Goal: Download file/media

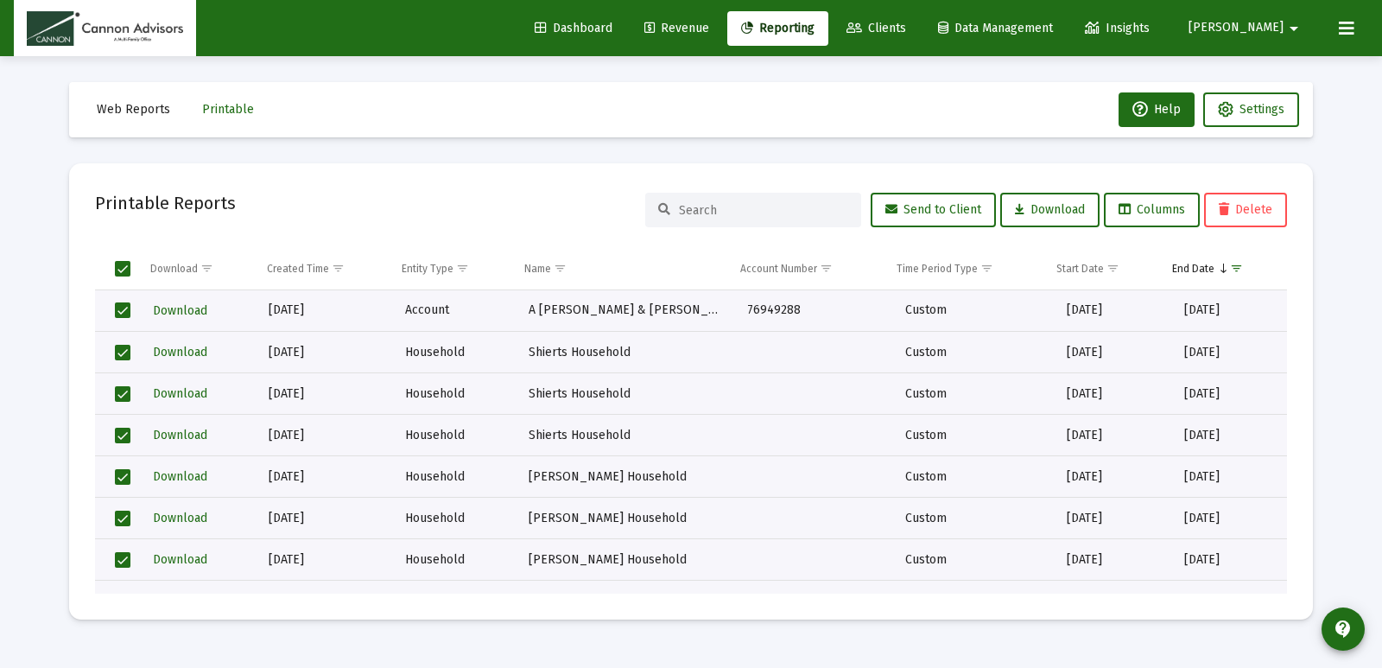
click at [1338, 358] on div "Web Reports Printable Help Settings Printable Reports Send to Client Download C…" at bounding box center [691, 350] width 1296 height 589
click at [1370, 261] on div "Loading... Web Reports Printable Help Settings Printable Reports Send to Client…" at bounding box center [691, 334] width 1382 height 668
click at [124, 275] on span "Select all" at bounding box center [123, 269] width 16 height 16
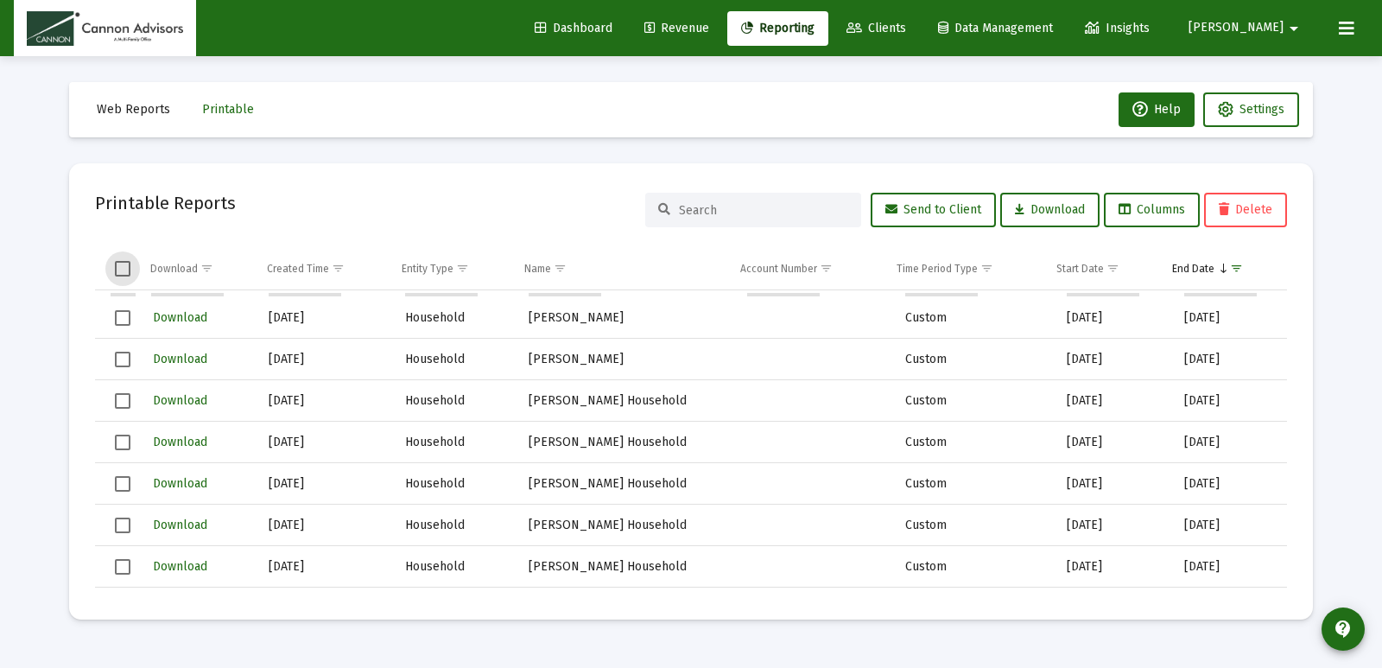
scroll to position [1709, 0]
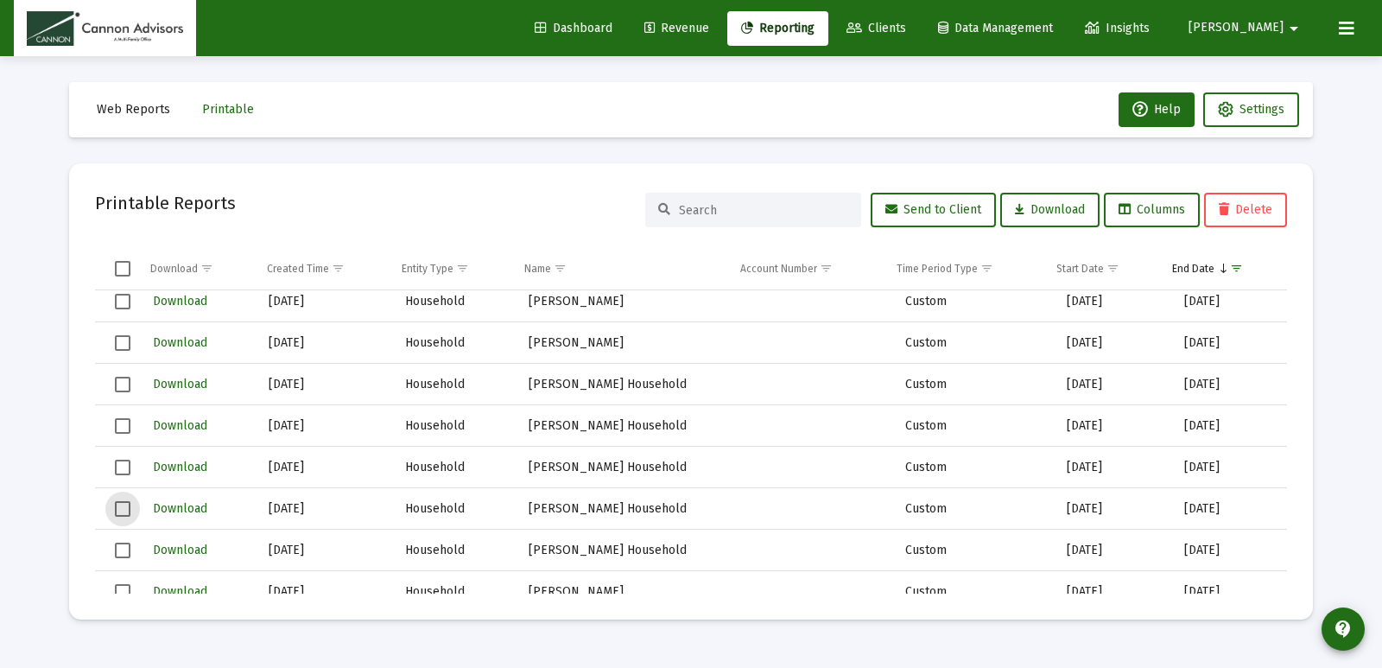
click at [118, 508] on span "Select row" at bounding box center [123, 509] width 16 height 16
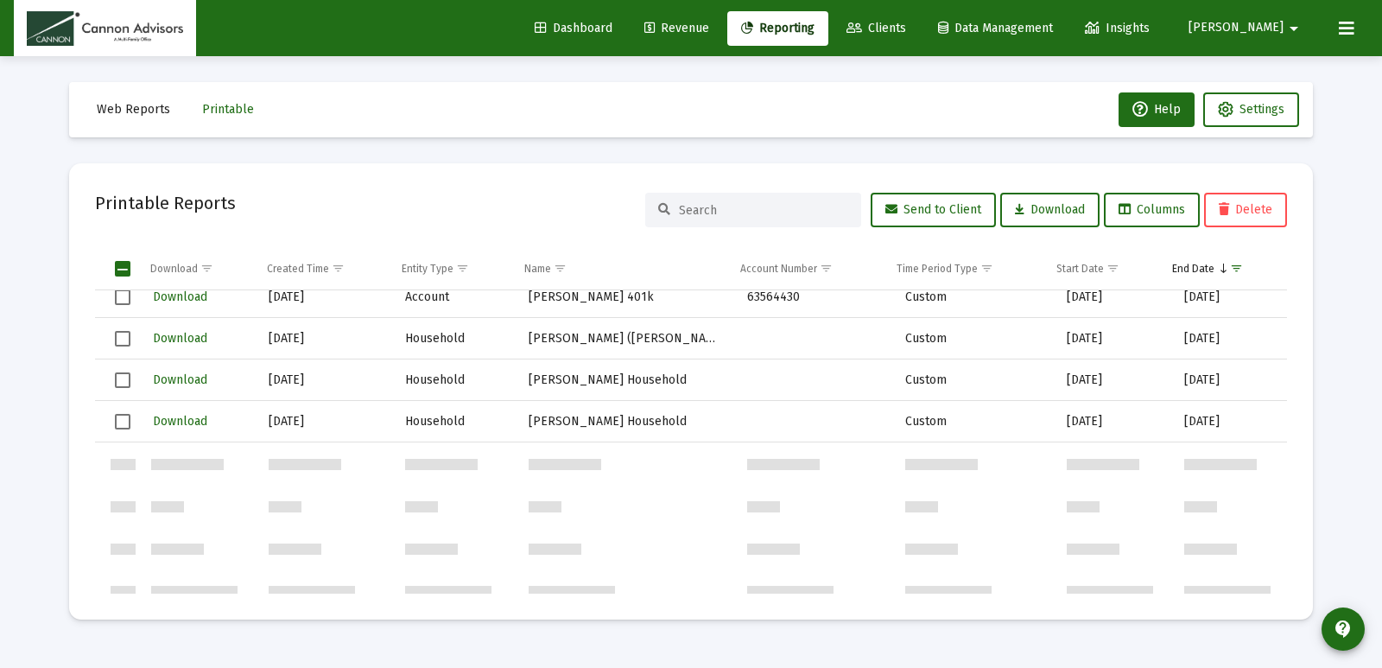
scroll to position [0, 0]
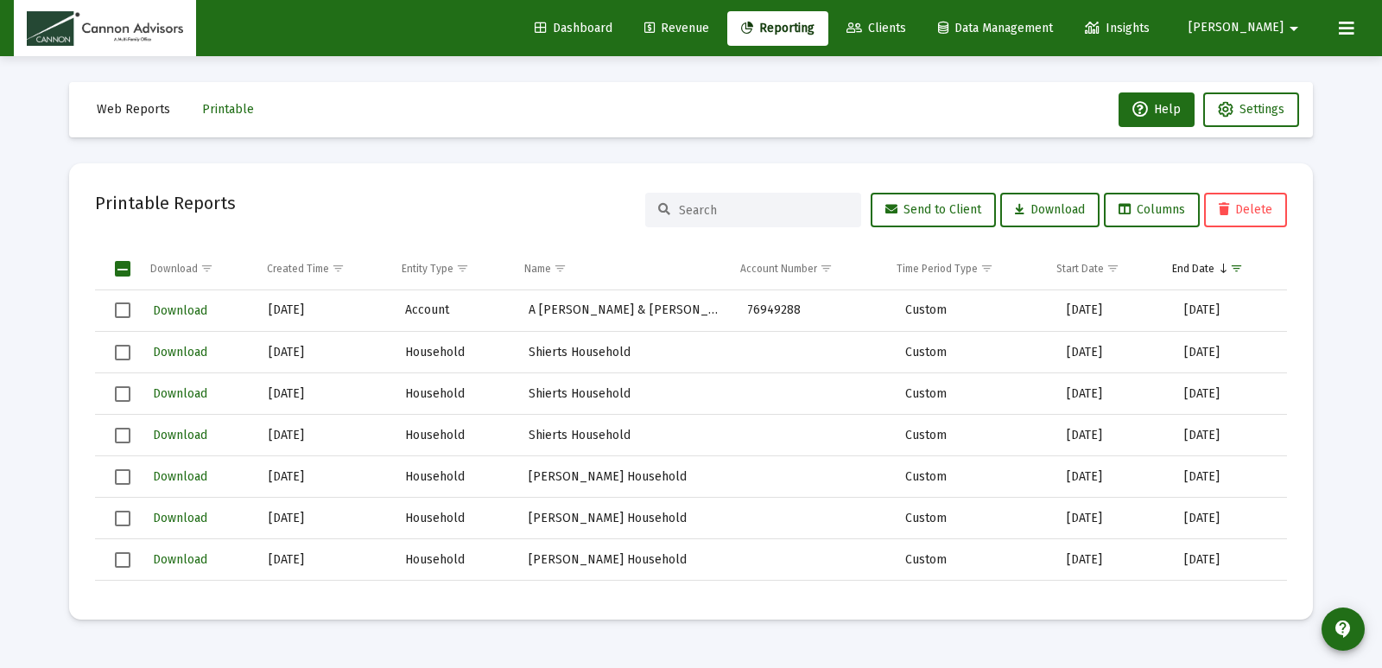
click at [127, 312] on span "Select row" at bounding box center [123, 310] width 16 height 16
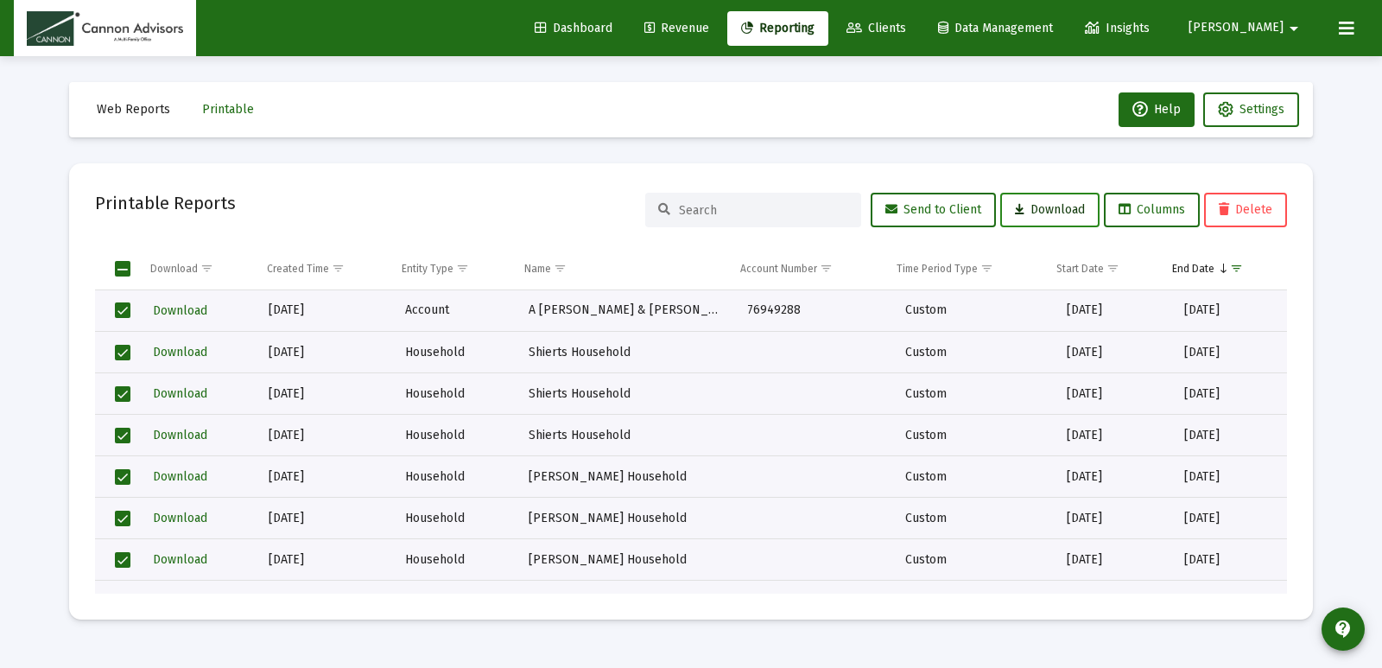
click at [1047, 210] on span "Download" at bounding box center [1050, 209] width 70 height 15
click at [128, 264] on span "Select all" at bounding box center [123, 269] width 16 height 16
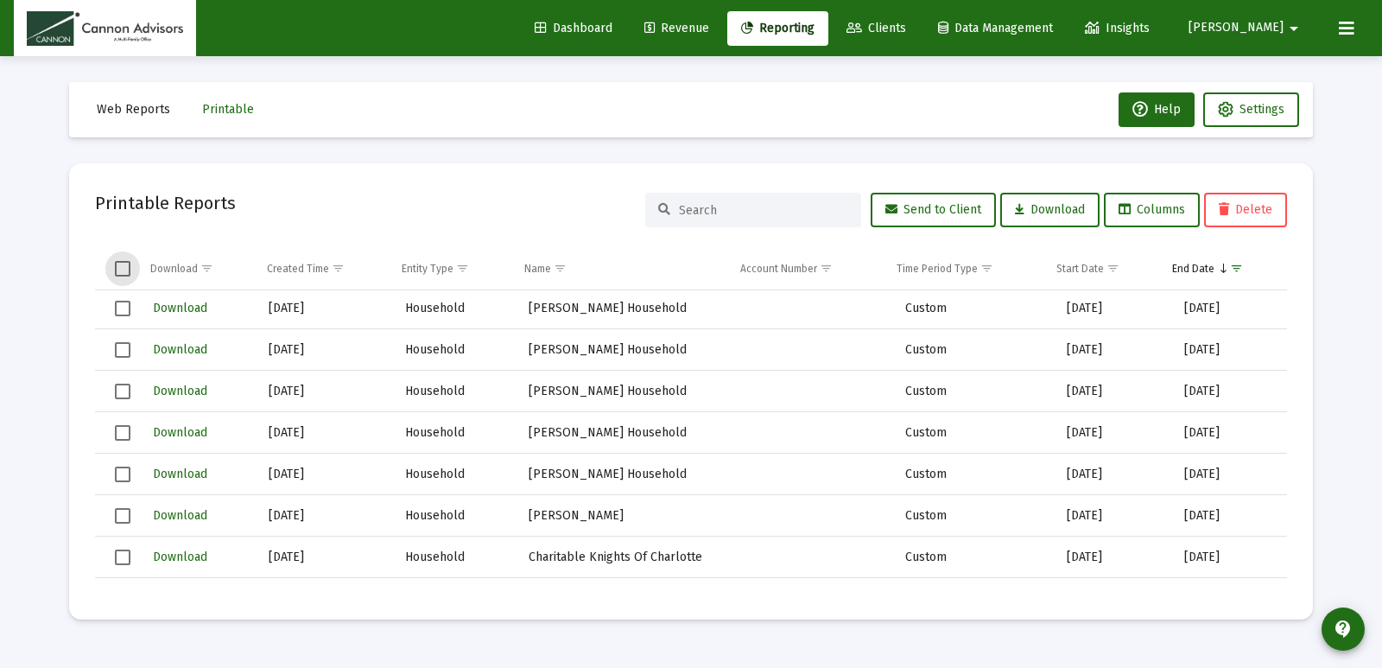
scroll to position [1808, 0]
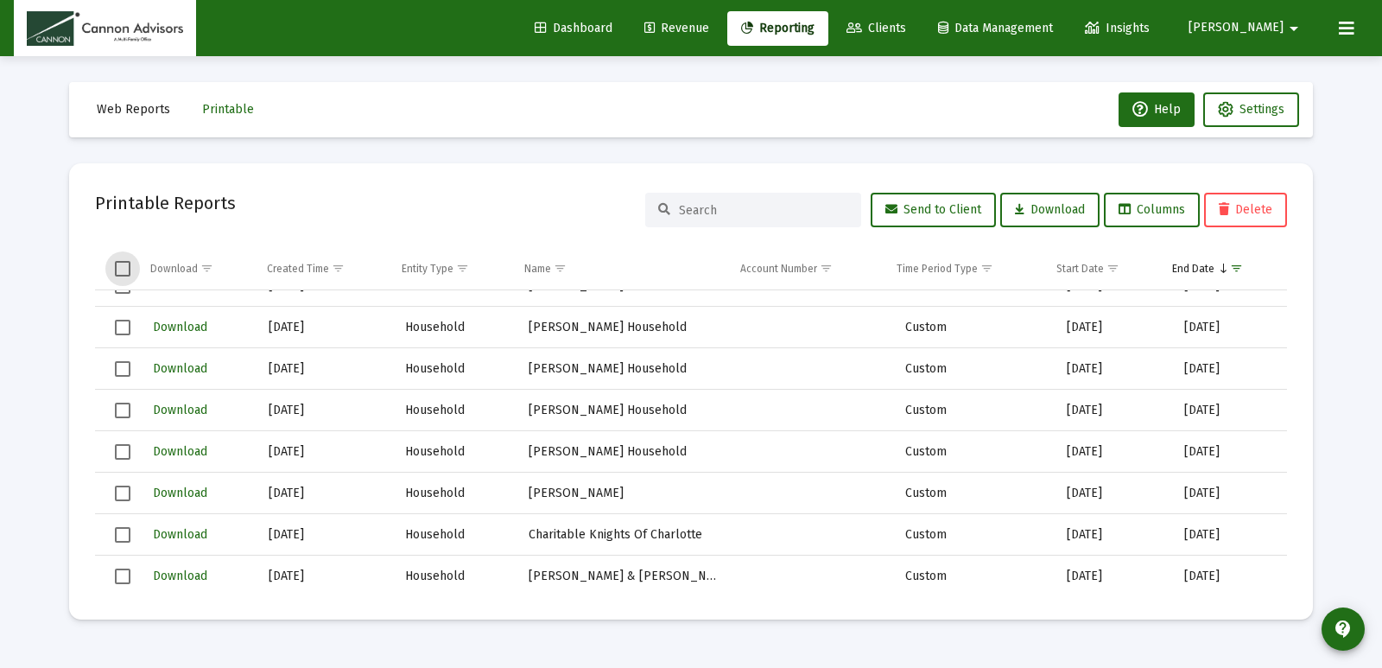
click at [123, 455] on span "Select row" at bounding box center [123, 452] width 16 height 16
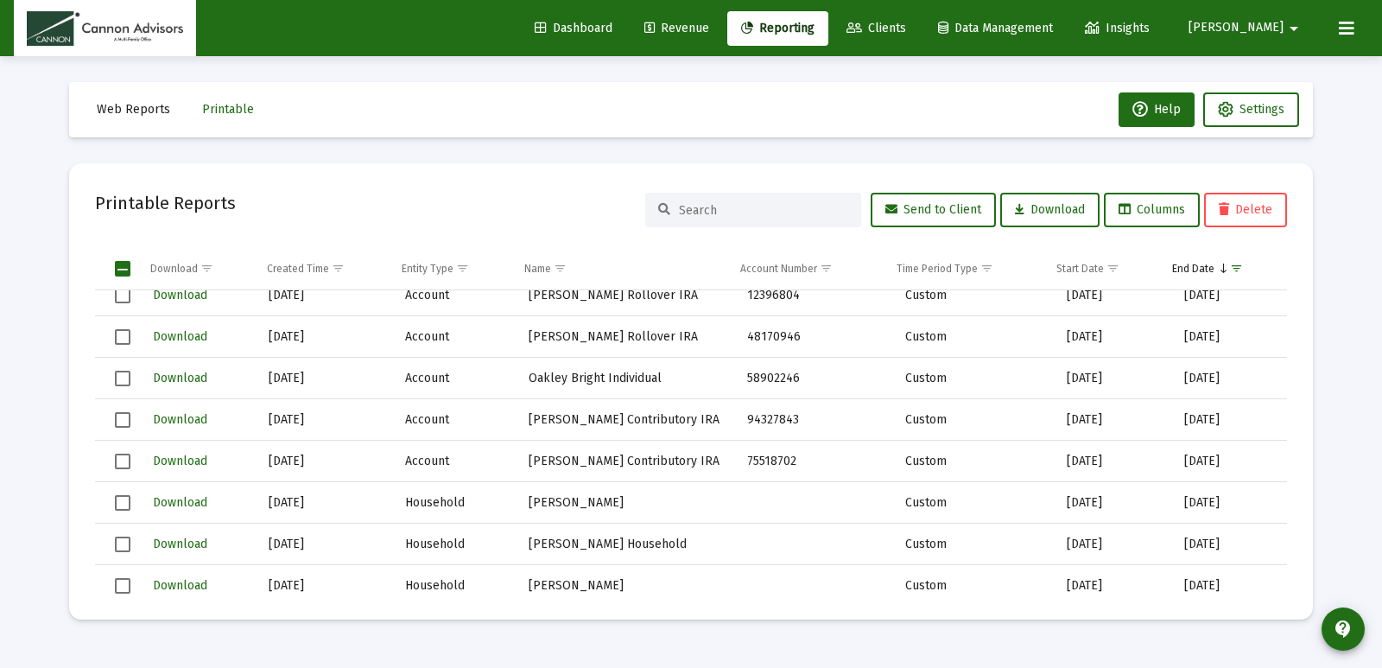
scroll to position [37264, 0]
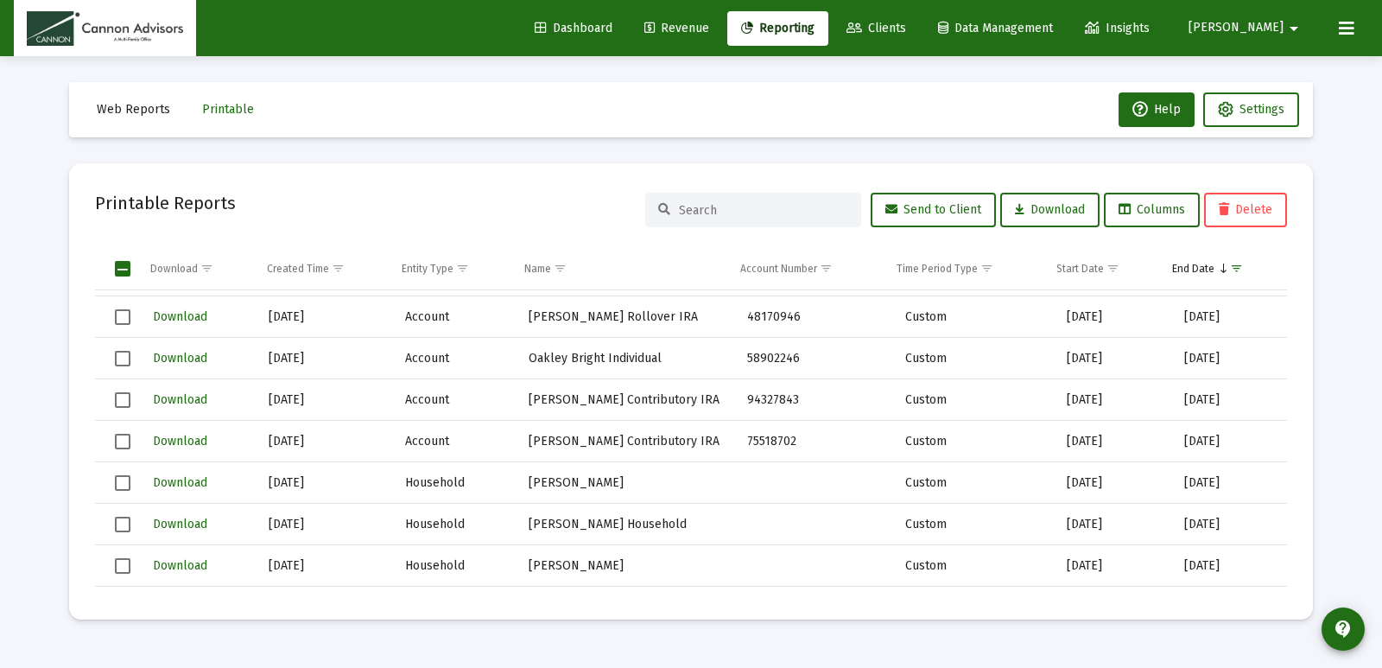
click at [130, 442] on span "Select row" at bounding box center [123, 442] width 16 height 16
click at [124, 446] on span "Select row" at bounding box center [123, 442] width 16 height 16
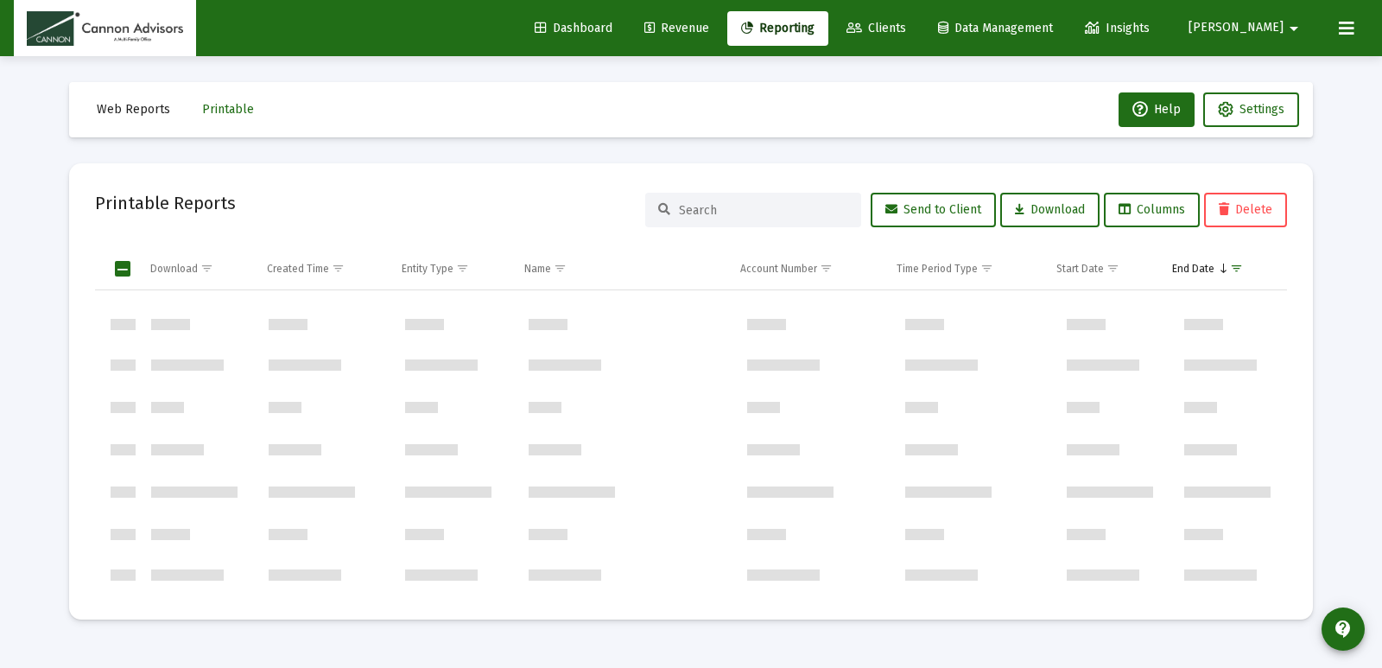
scroll to position [1742, 0]
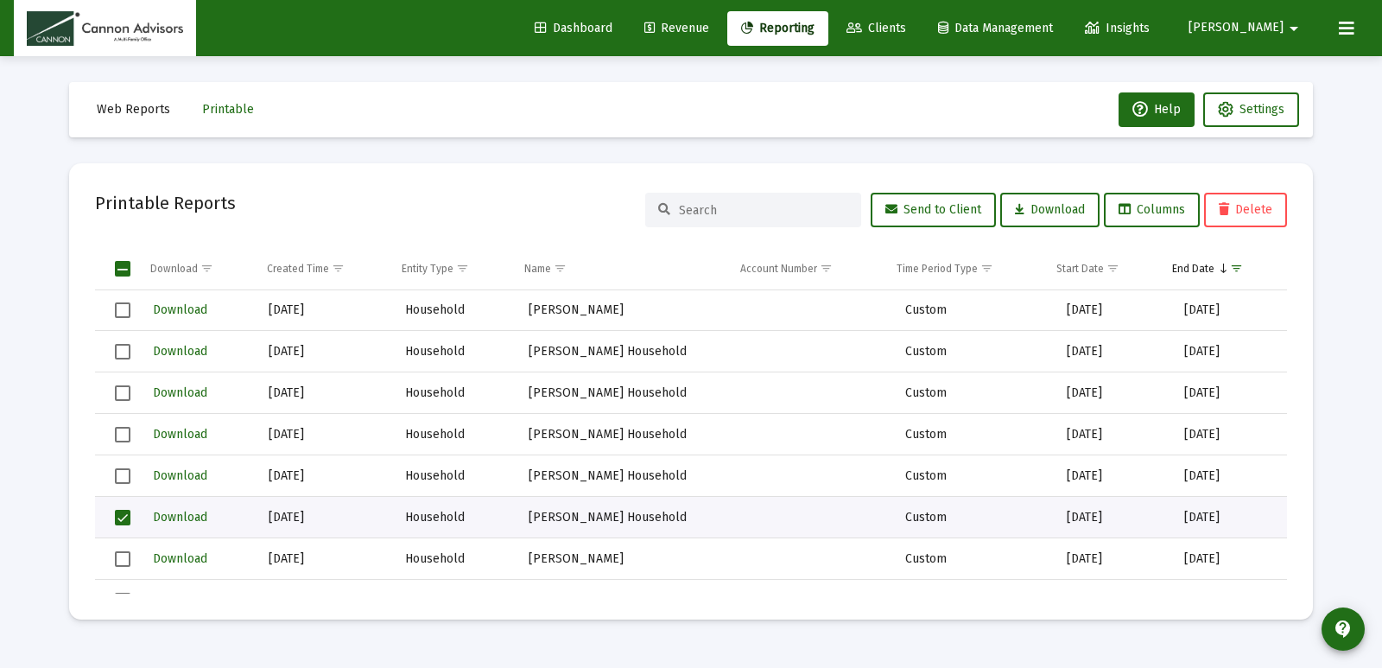
click at [129, 521] on span "Select row" at bounding box center [123, 518] width 16 height 16
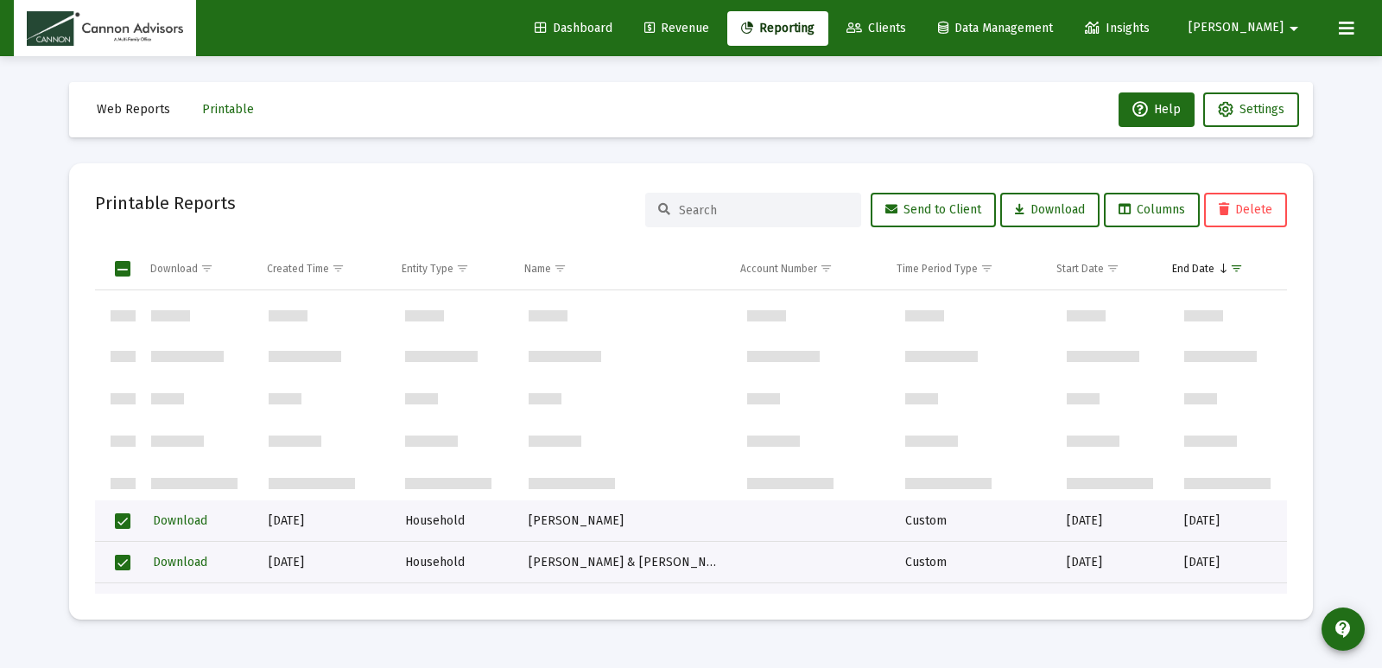
scroll to position [7658, 0]
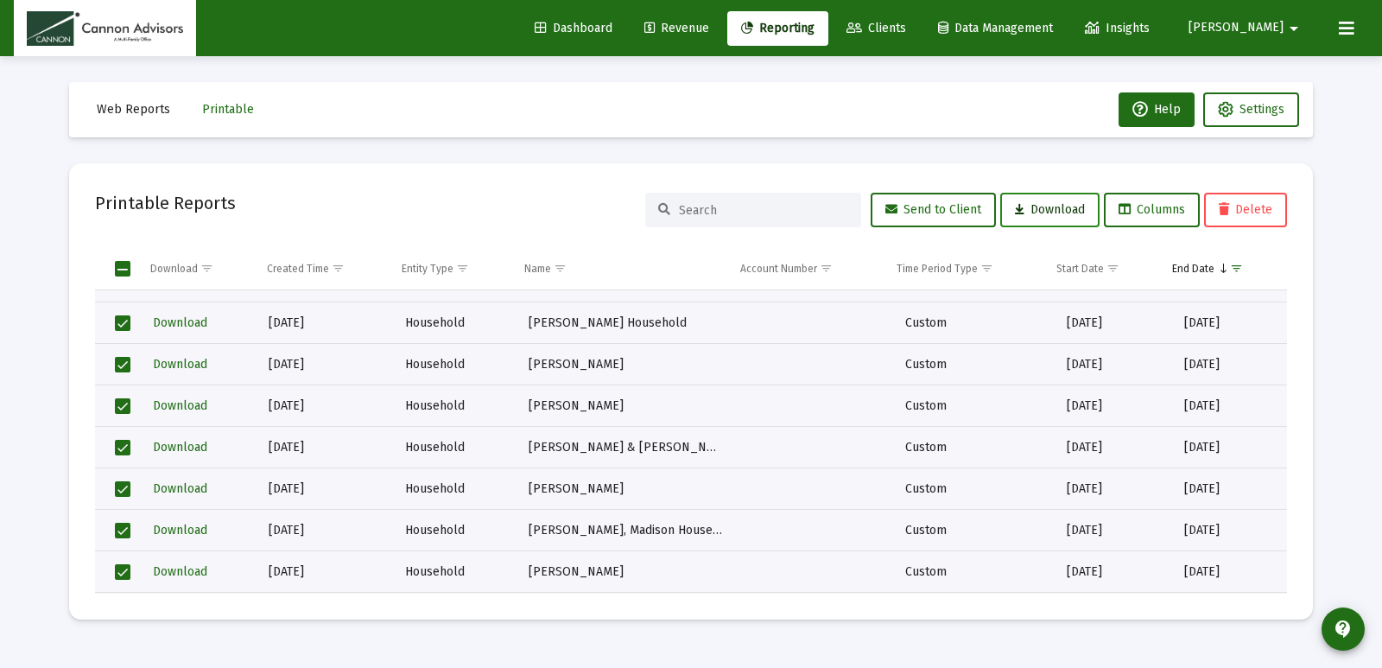
click at [1051, 213] on span "Download" at bounding box center [1050, 209] width 70 height 15
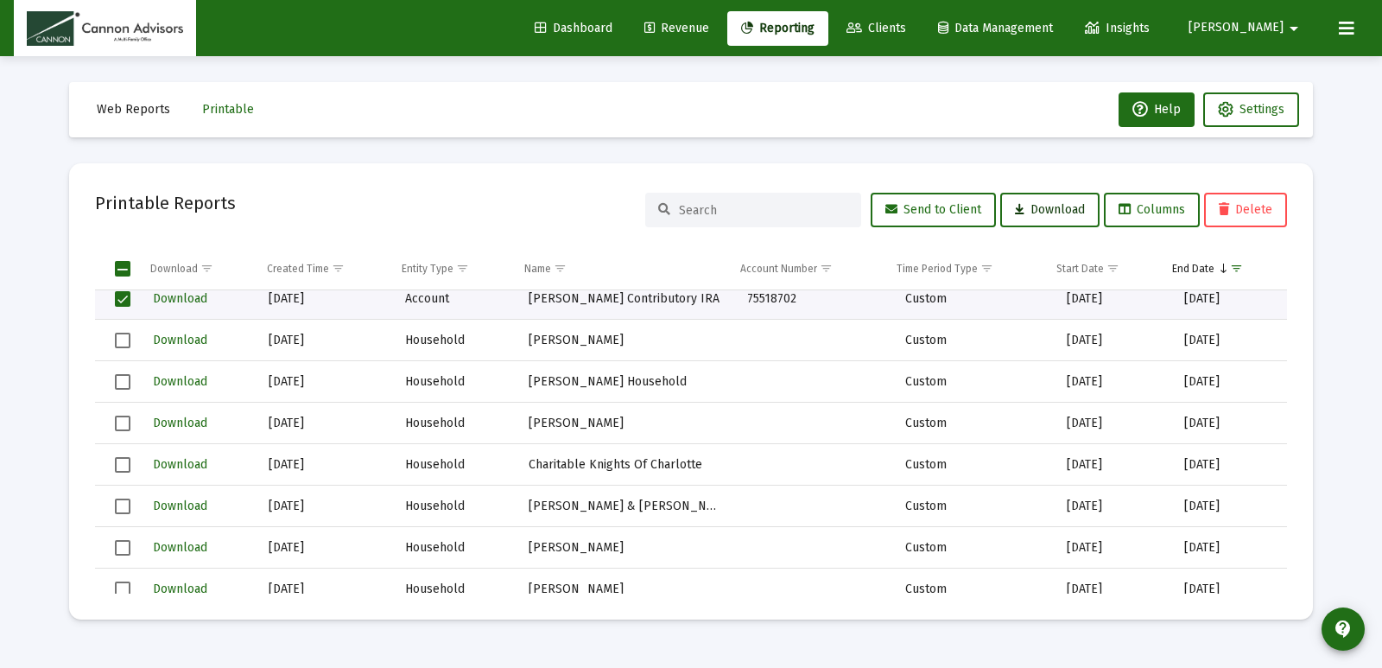
scroll to position [37396, 0]
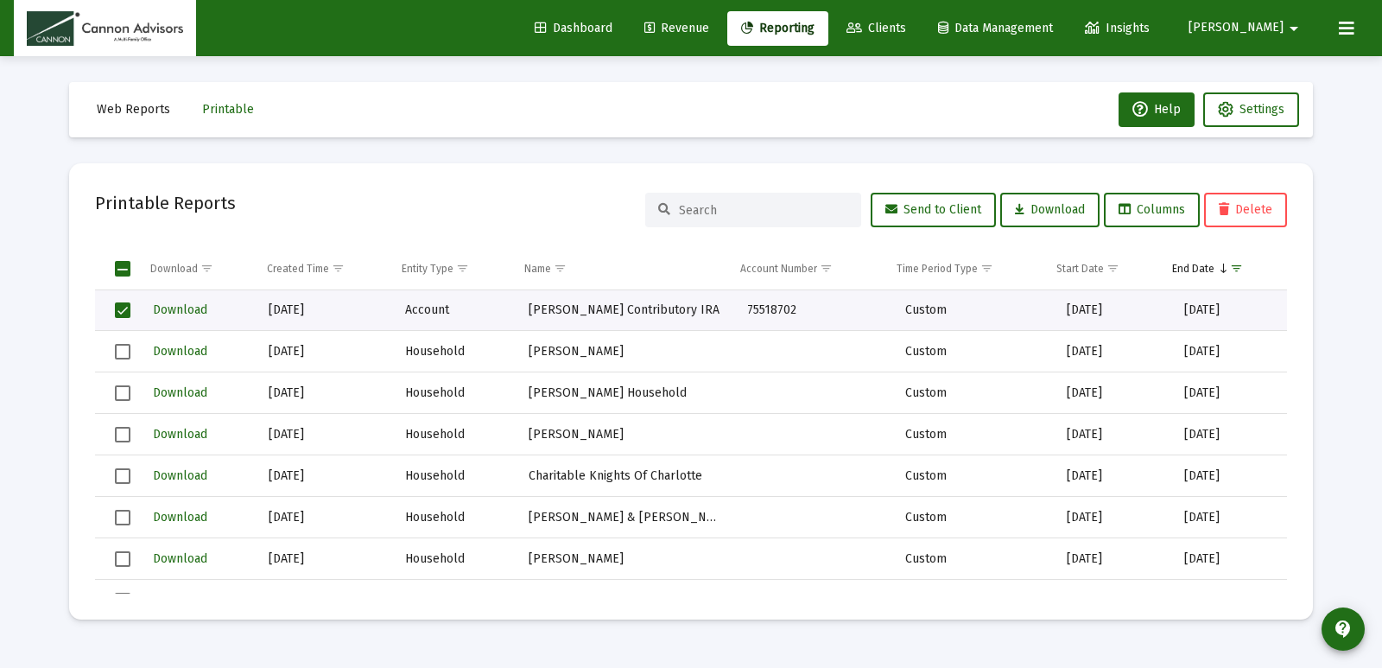
click at [123, 345] on span "Select row" at bounding box center [123, 352] width 16 height 16
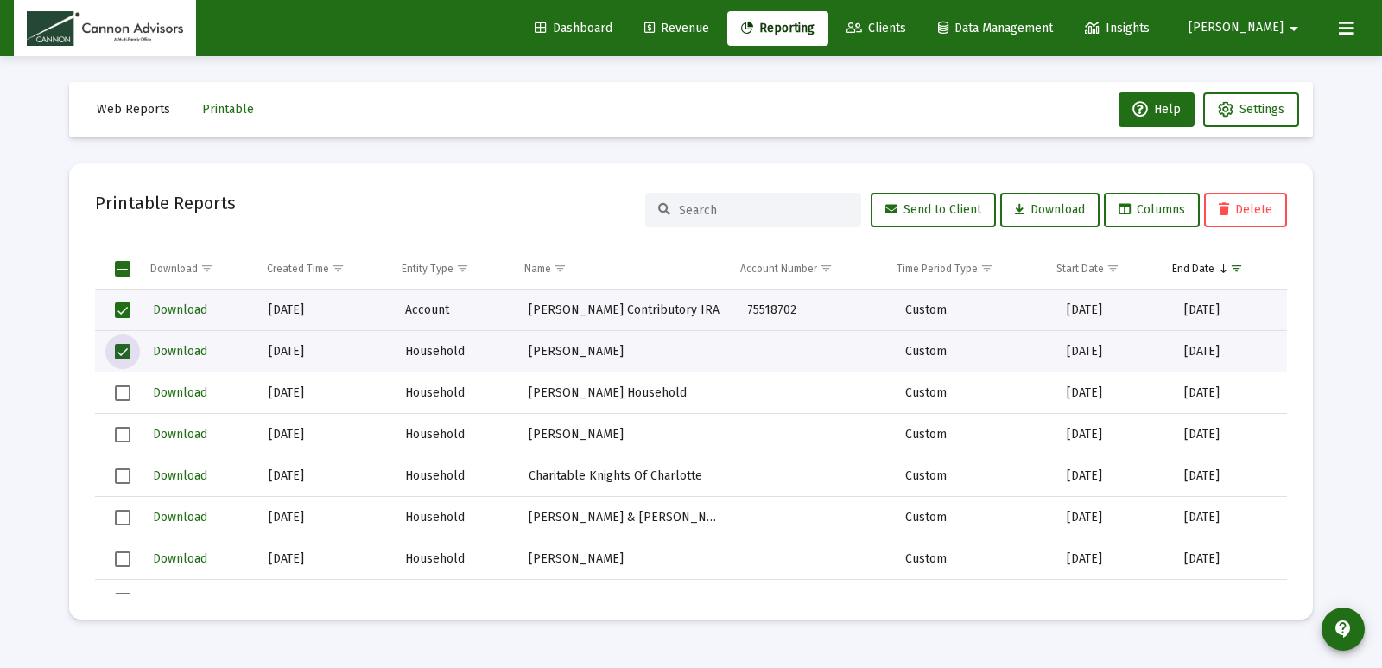
click at [123, 349] on span "Select row" at bounding box center [123, 352] width 16 height 16
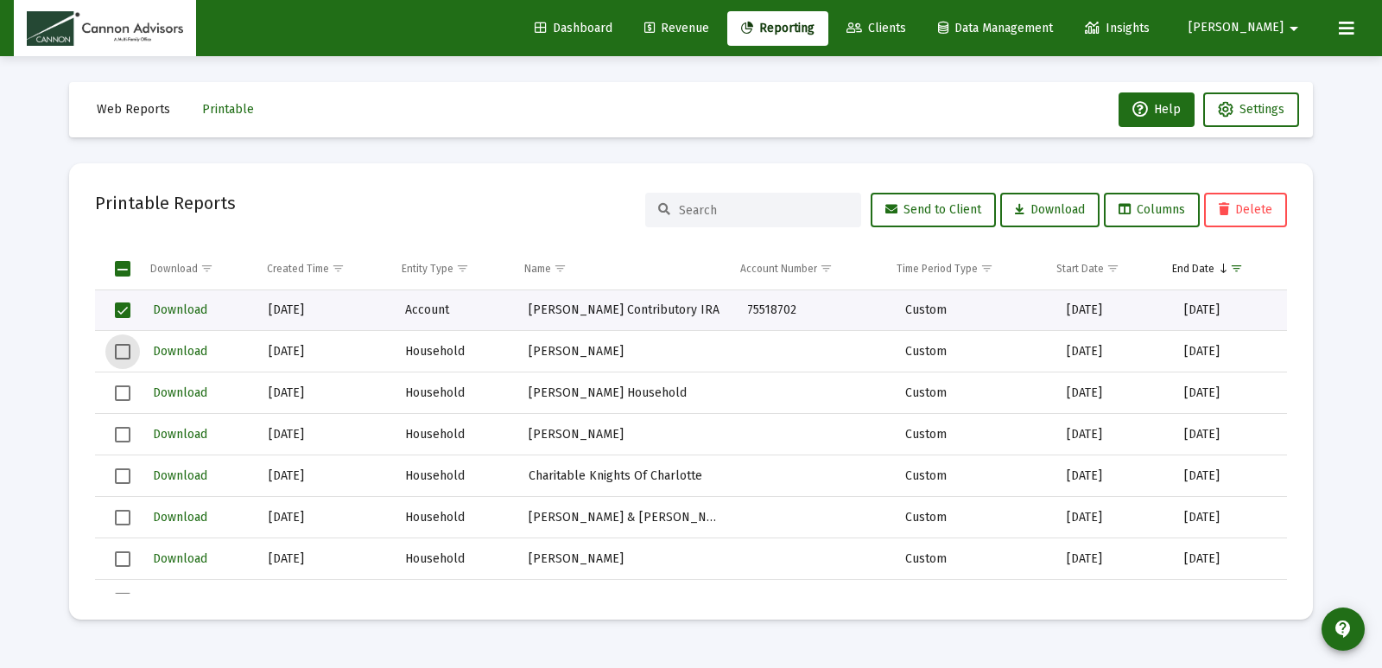
click at [123, 266] on span "Select all" at bounding box center [123, 269] width 16 height 16
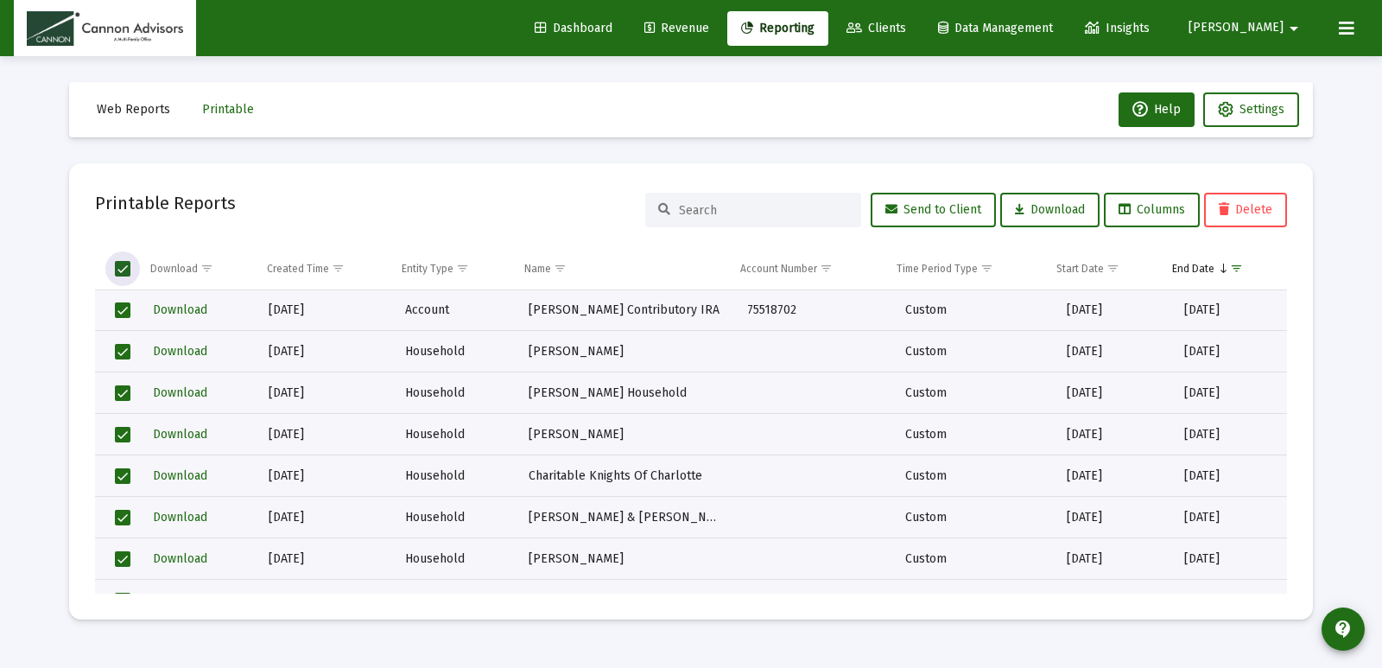
click at [123, 266] on span "Select all" at bounding box center [123, 269] width 16 height 16
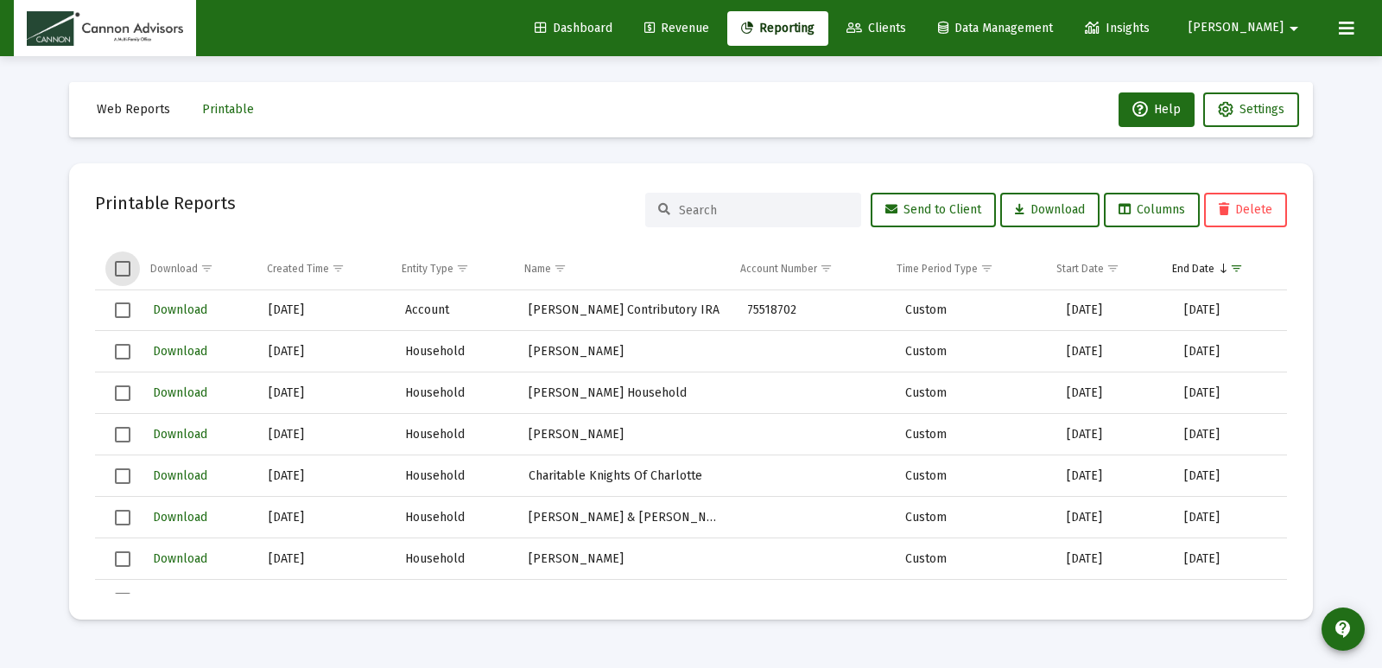
click at [124, 350] on span "Select row" at bounding box center [123, 352] width 16 height 16
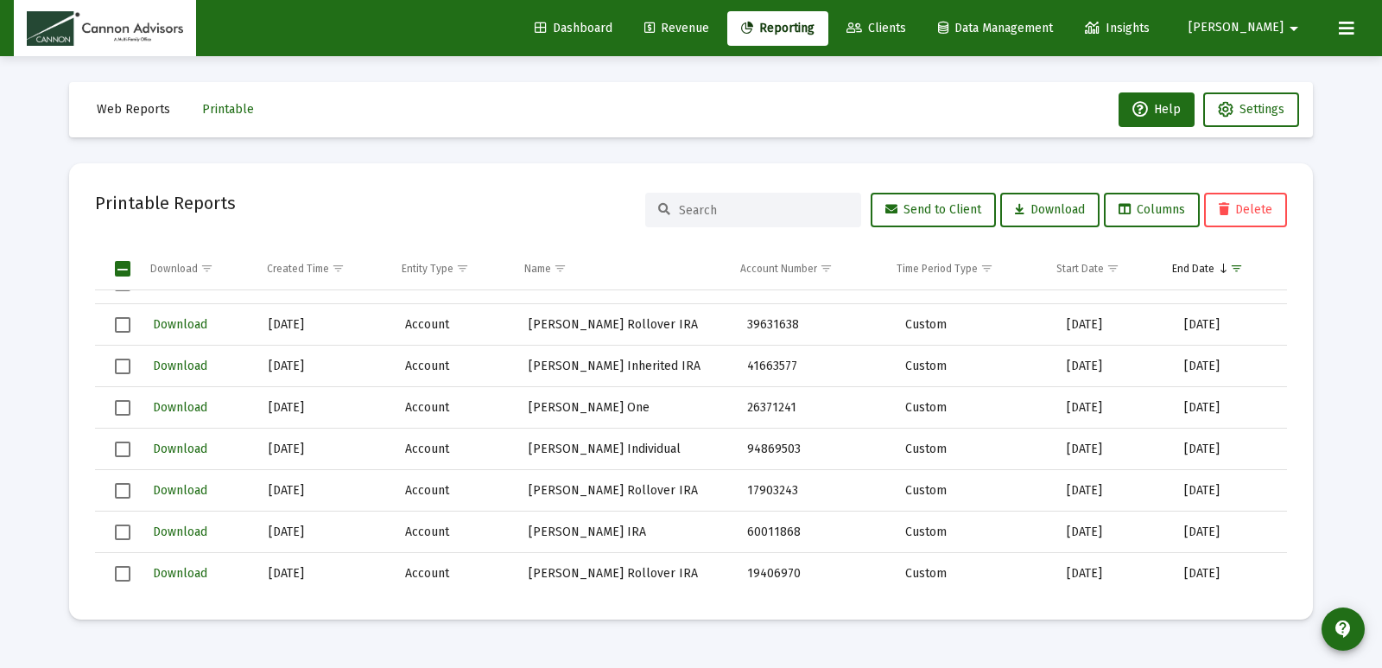
scroll to position [73450, 0]
click at [134, 570] on td "Data grid" at bounding box center [117, 572] width 44 height 41
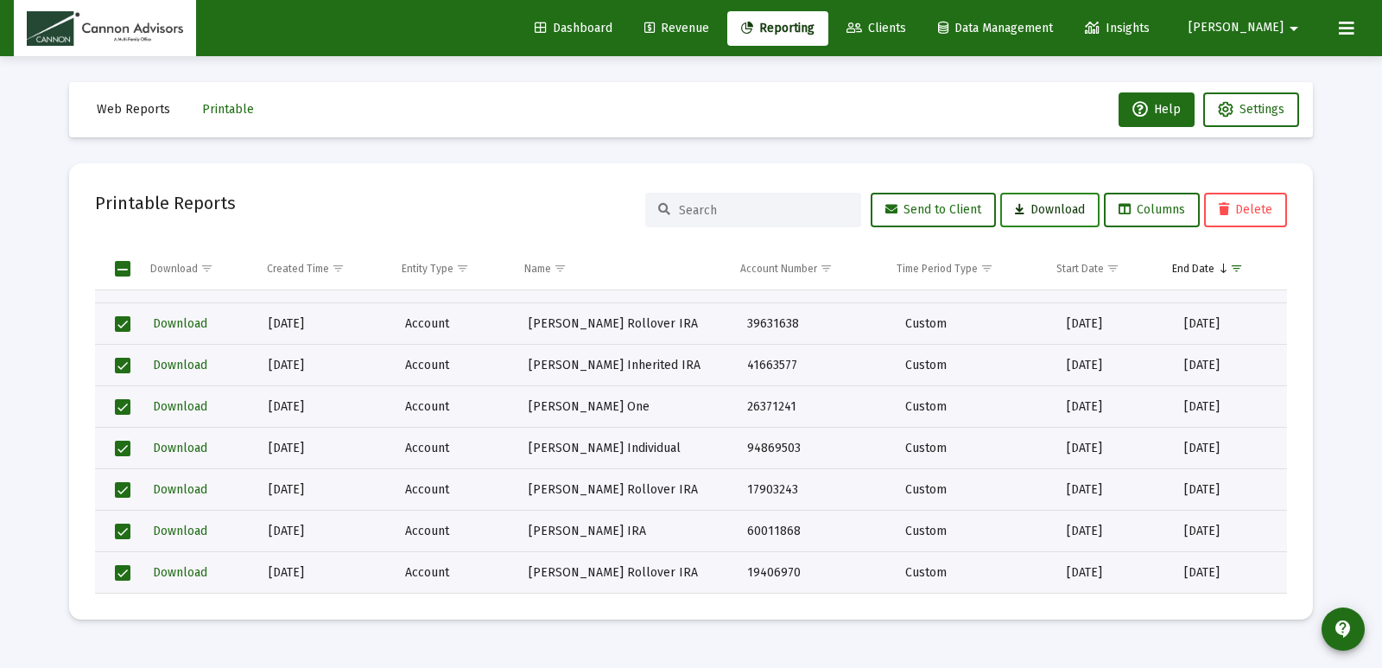
click at [1065, 217] on button "Download" at bounding box center [1049, 210] width 99 height 35
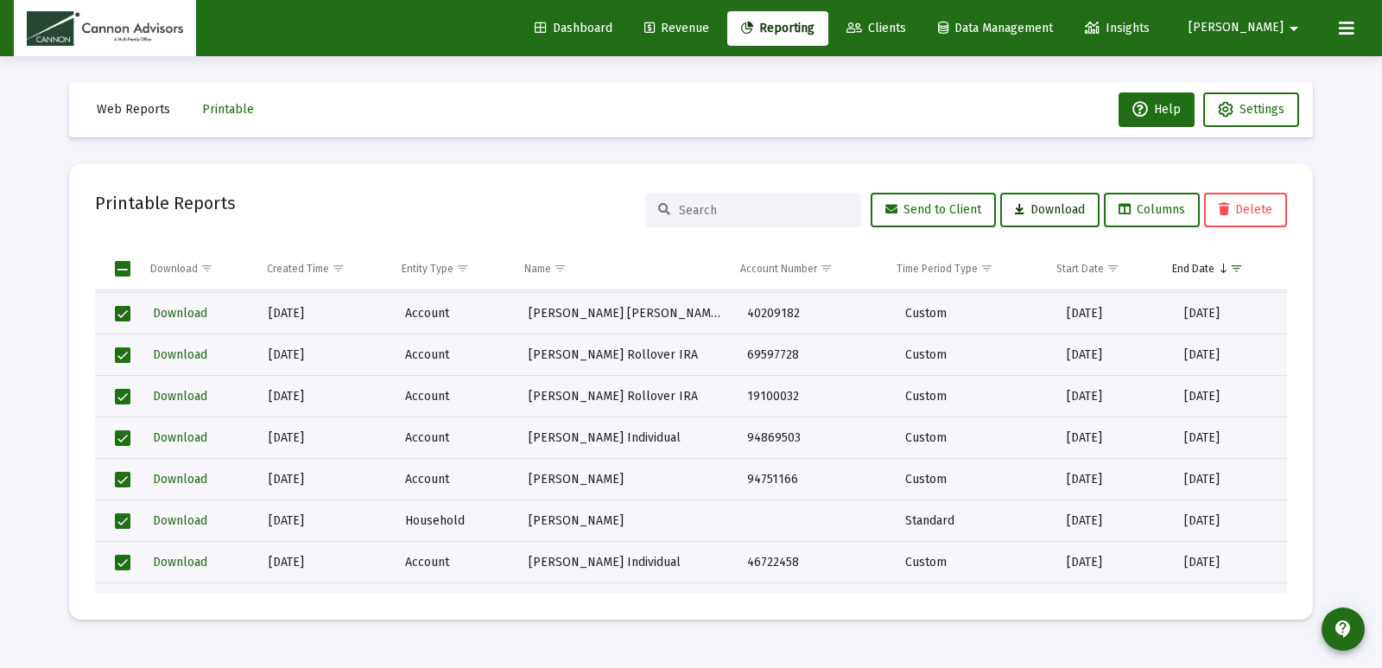
scroll to position [72932, 0]
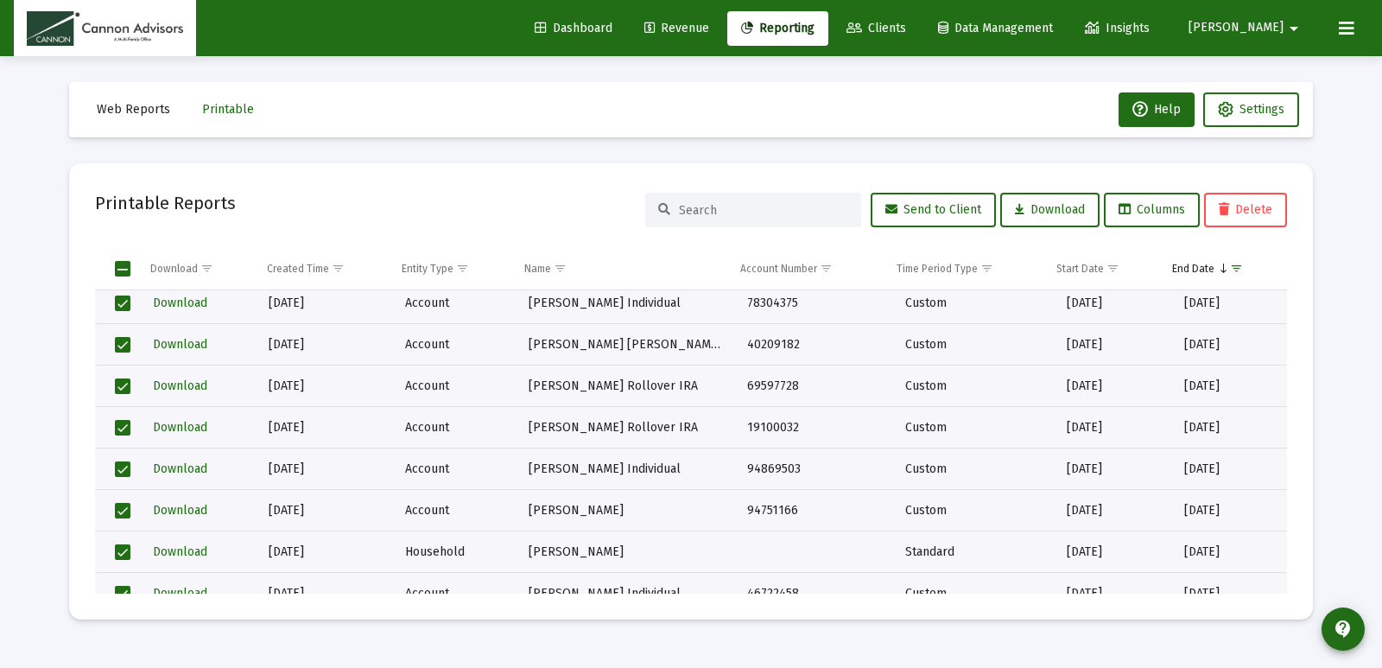
click at [1298, 441] on mat-card "Printable Reports Send to Client Download Columns Delete Download Created Time …" at bounding box center [691, 391] width 1244 height 456
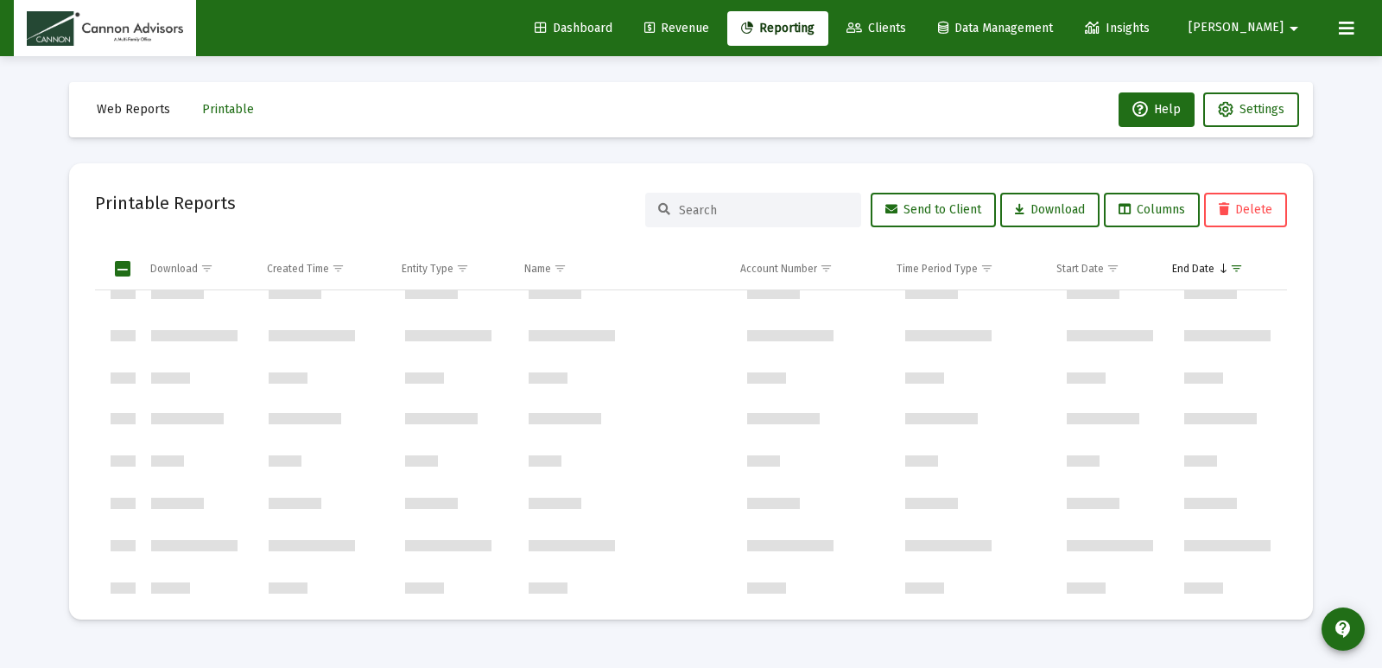
scroll to position [73450, 0]
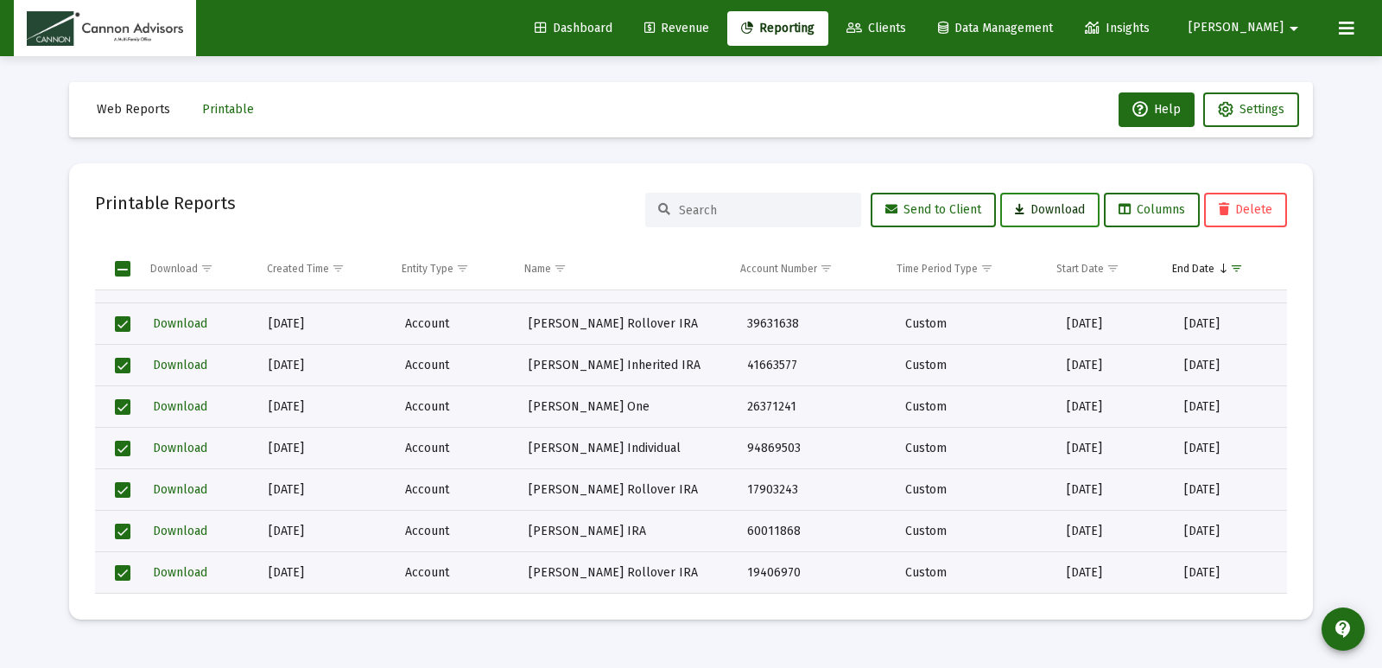
click at [1051, 204] on span "Download" at bounding box center [1050, 209] width 70 height 15
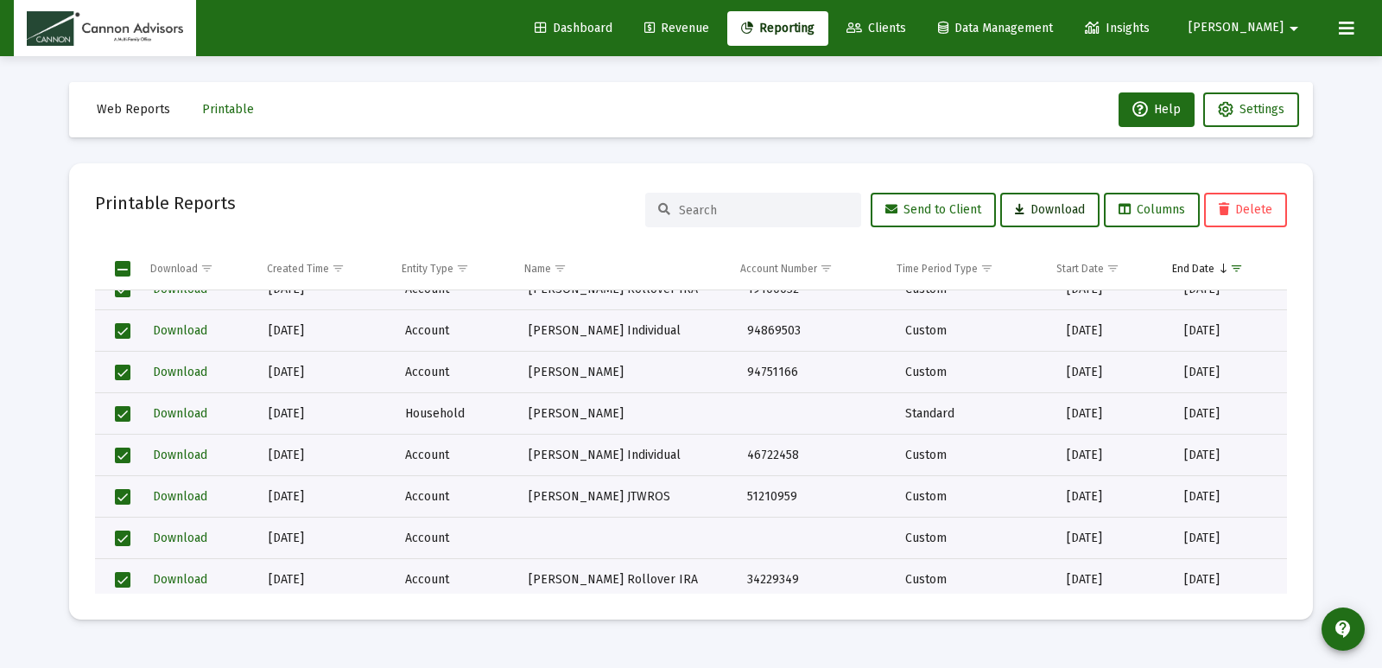
scroll to position [72932, 0]
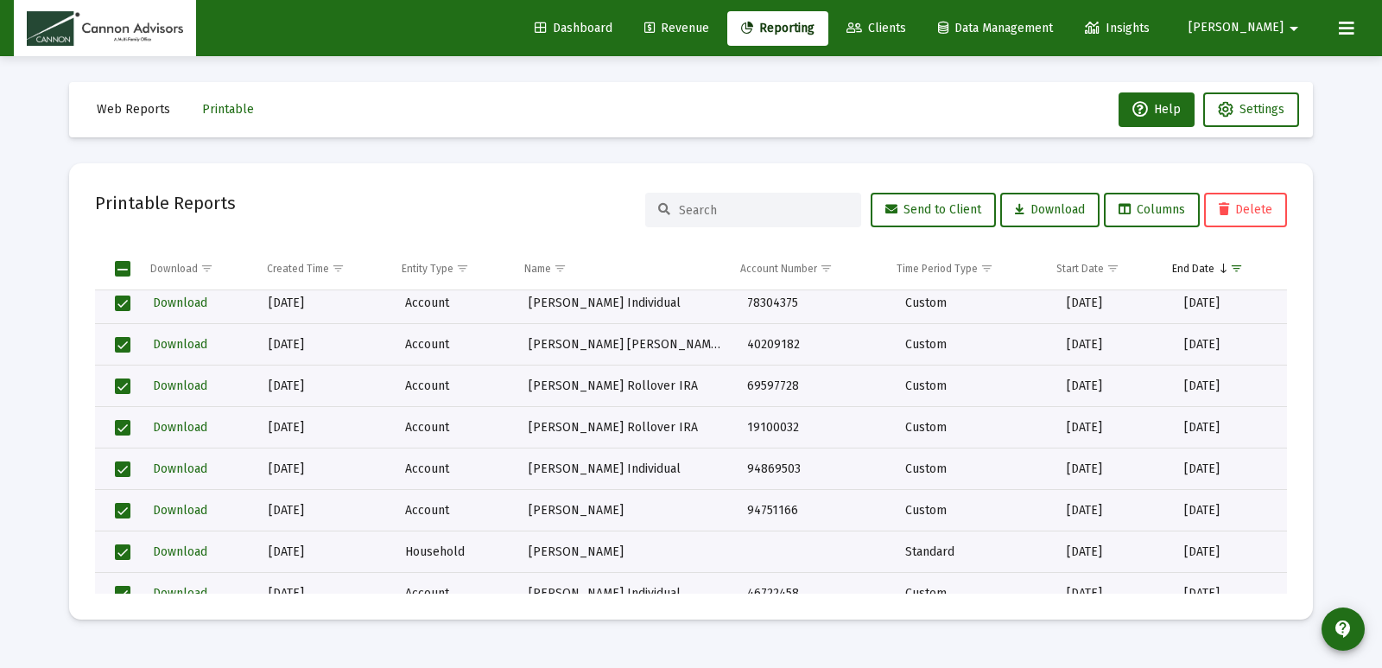
click at [1316, 283] on div "Web Reports Printable Help Settings Printable Reports Send to Client Download C…" at bounding box center [691, 350] width 1296 height 589
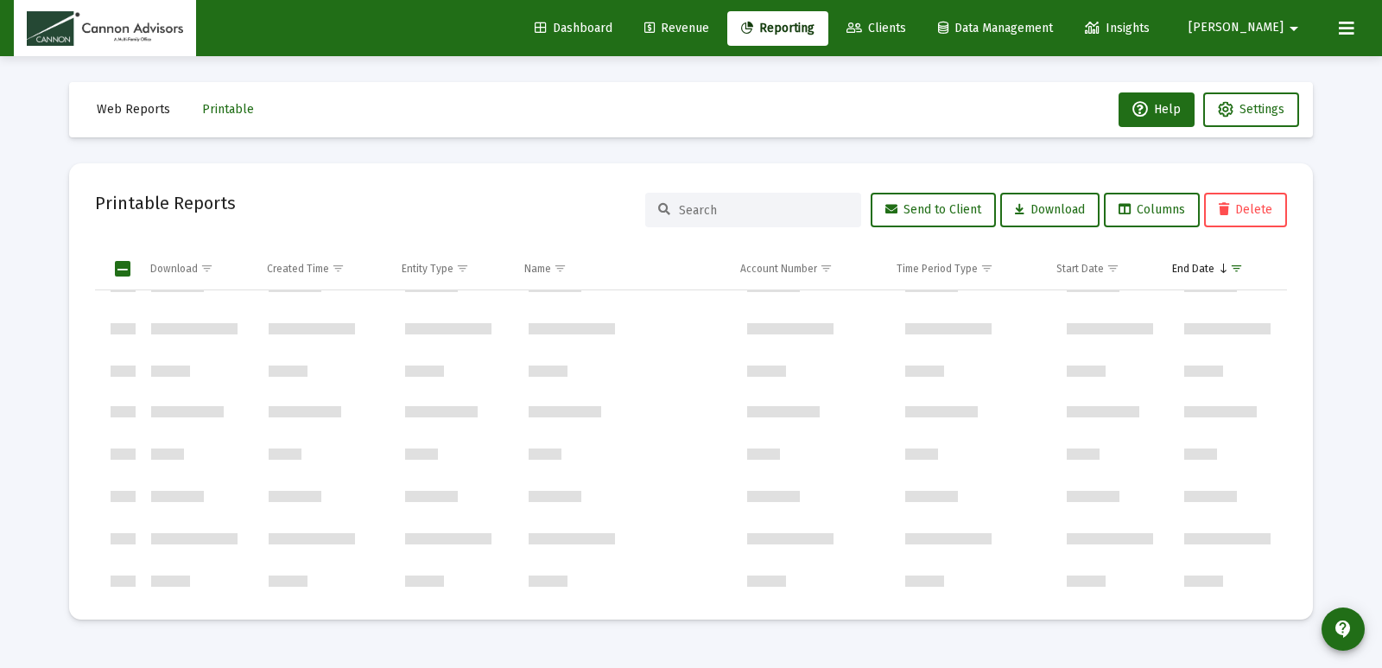
scroll to position [36207, 0]
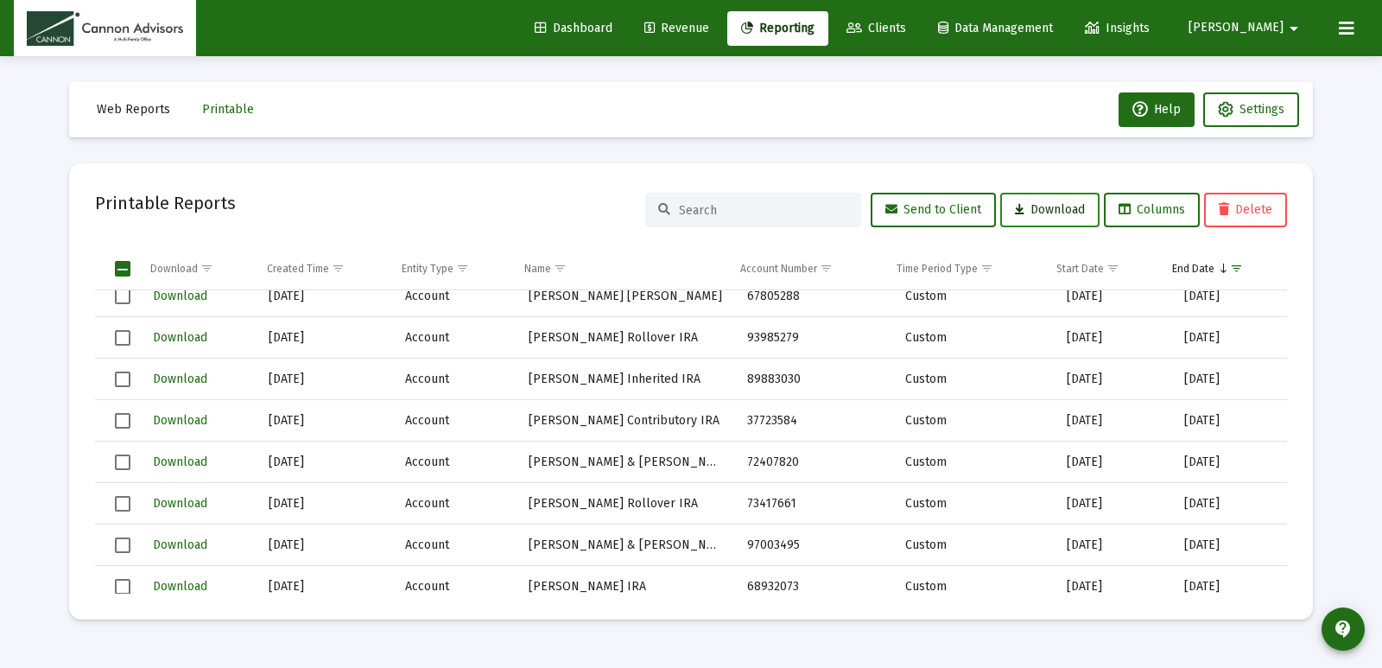
click at [1023, 216] on span "Download" at bounding box center [1050, 209] width 70 height 15
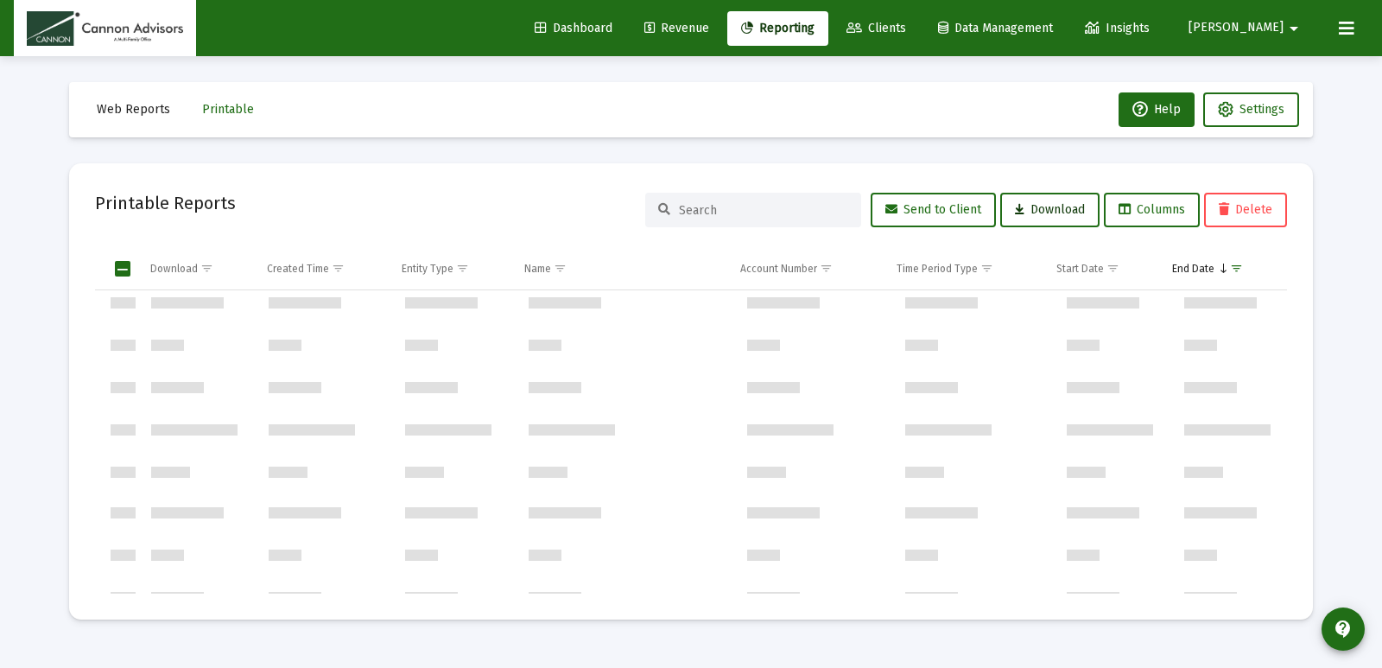
scroll to position [73450, 0]
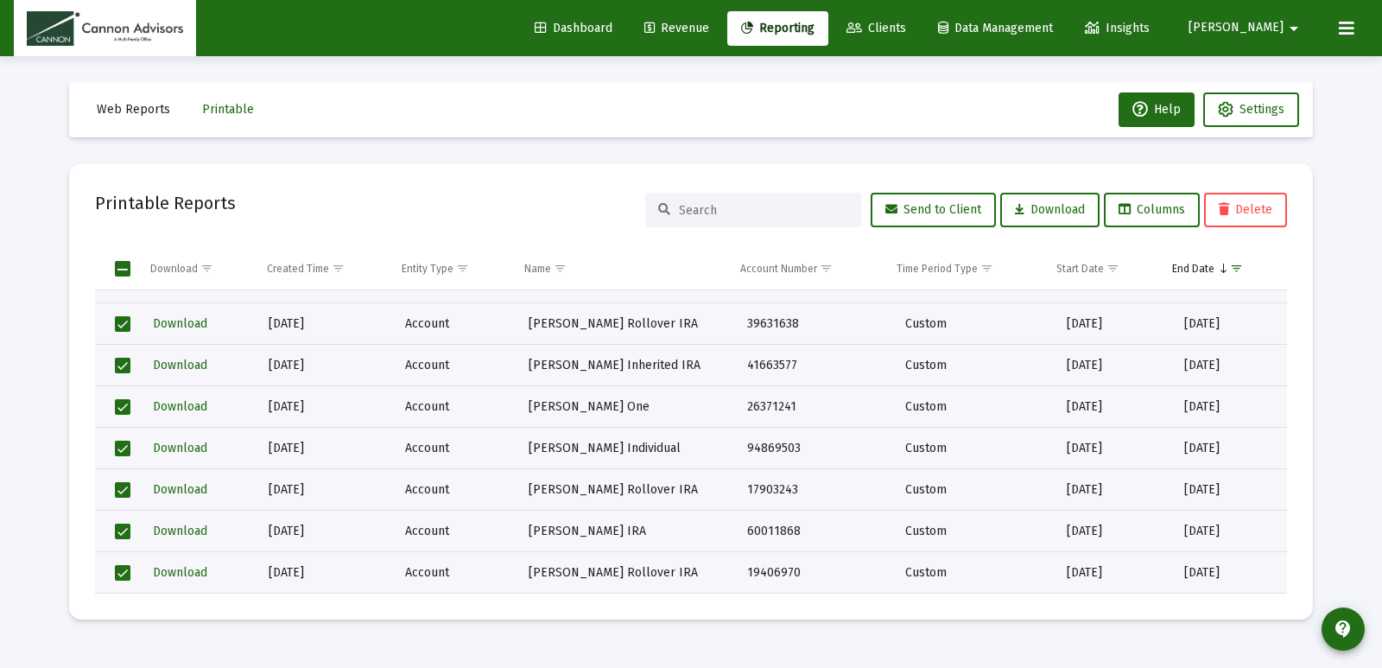
click at [884, 76] on div "Web Reports Printable Help Settings Printable Reports Send to Client Download C…" at bounding box center [691, 350] width 1296 height 589
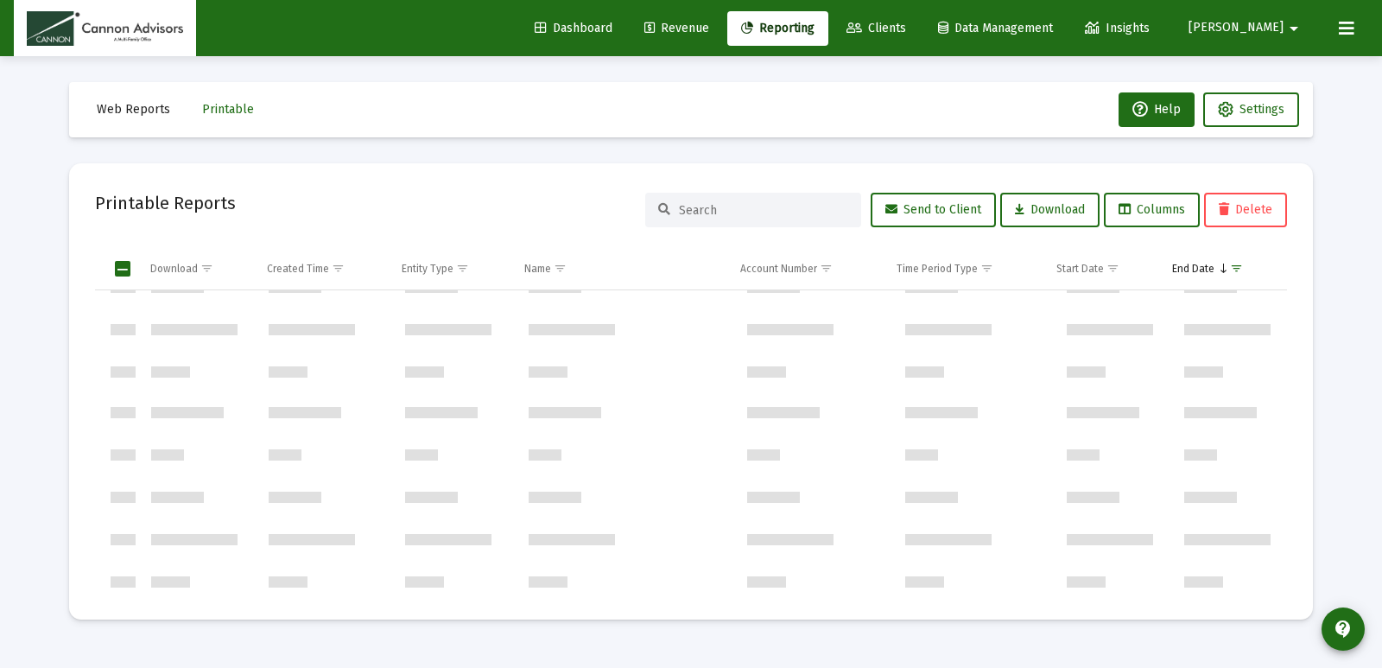
scroll to position [73449, 0]
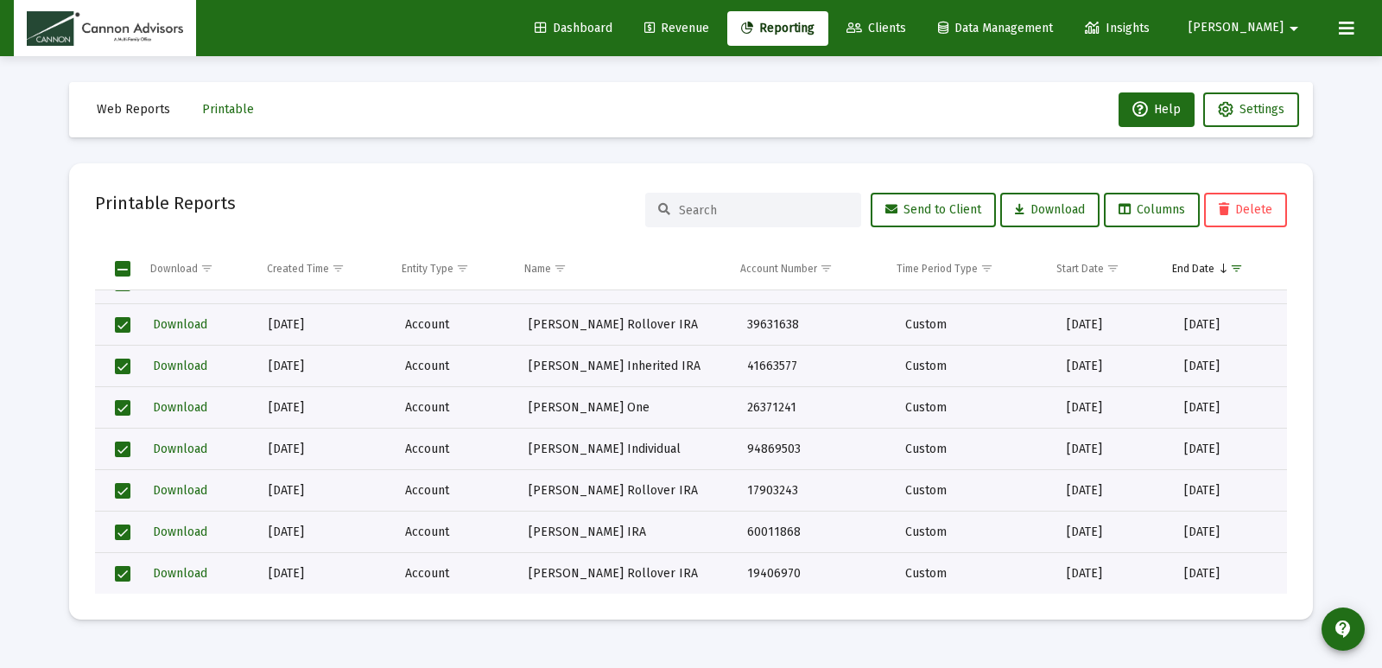
click at [1304, 276] on mat-card "Printable Reports Send to Client Download Columns Delete Download Created Time …" at bounding box center [691, 391] width 1244 height 456
click at [1240, 269] on span "Show filter options for column 'End Date'" at bounding box center [1236, 268] width 13 height 13
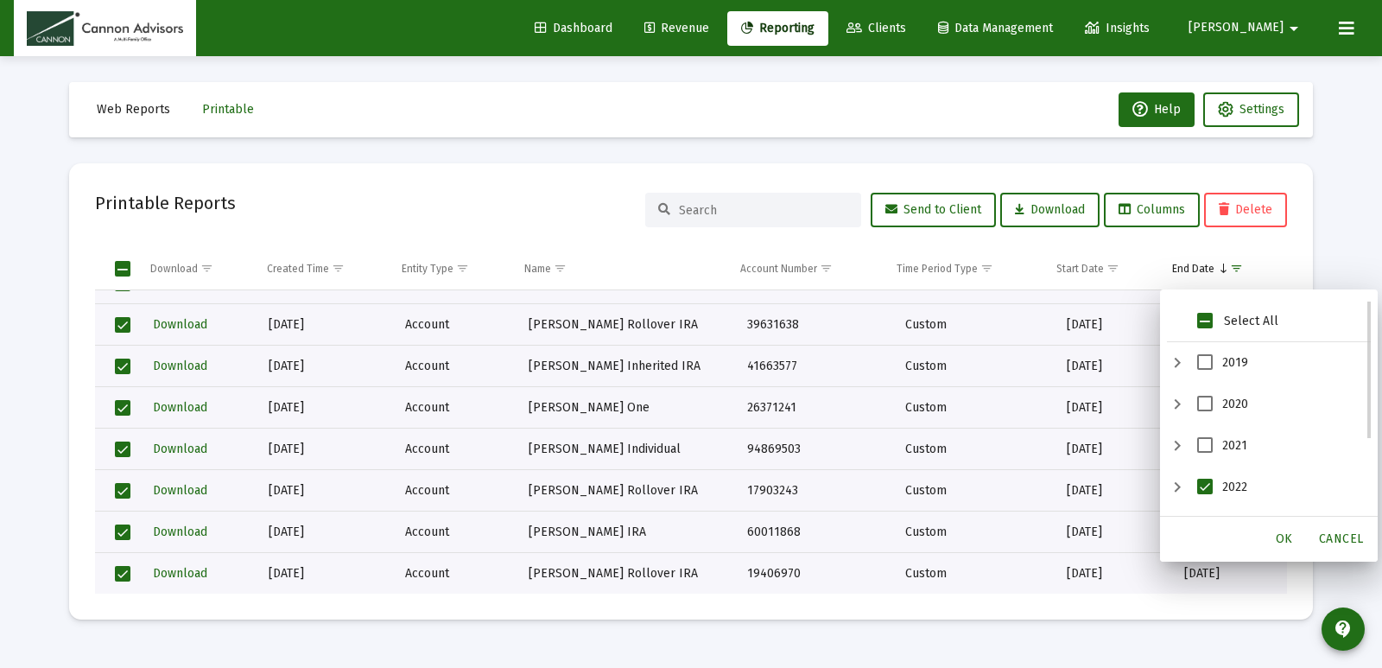
click at [1207, 479] on span "2022" at bounding box center [1205, 486] width 16 height 16
click at [1207, 445] on span "2021" at bounding box center [1205, 445] width 16 height 16
click at [1339, 532] on span "Cancel" at bounding box center [1341, 538] width 45 height 15
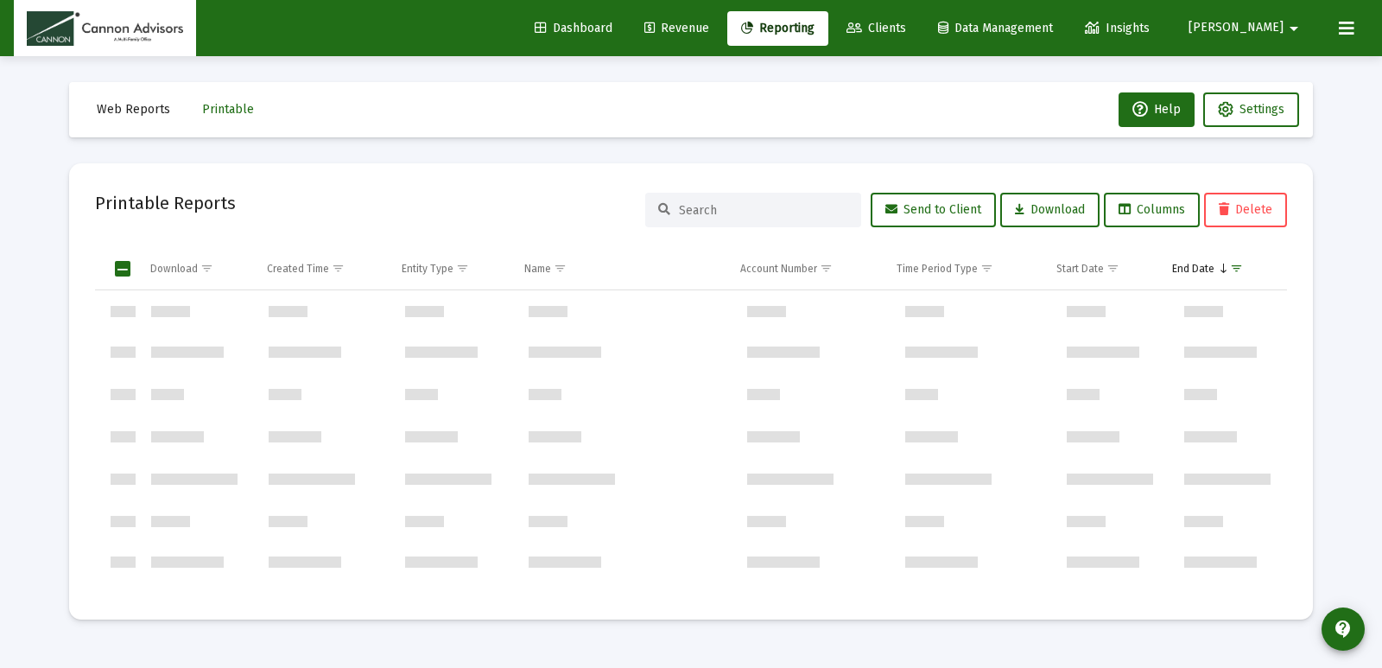
scroll to position [0, 0]
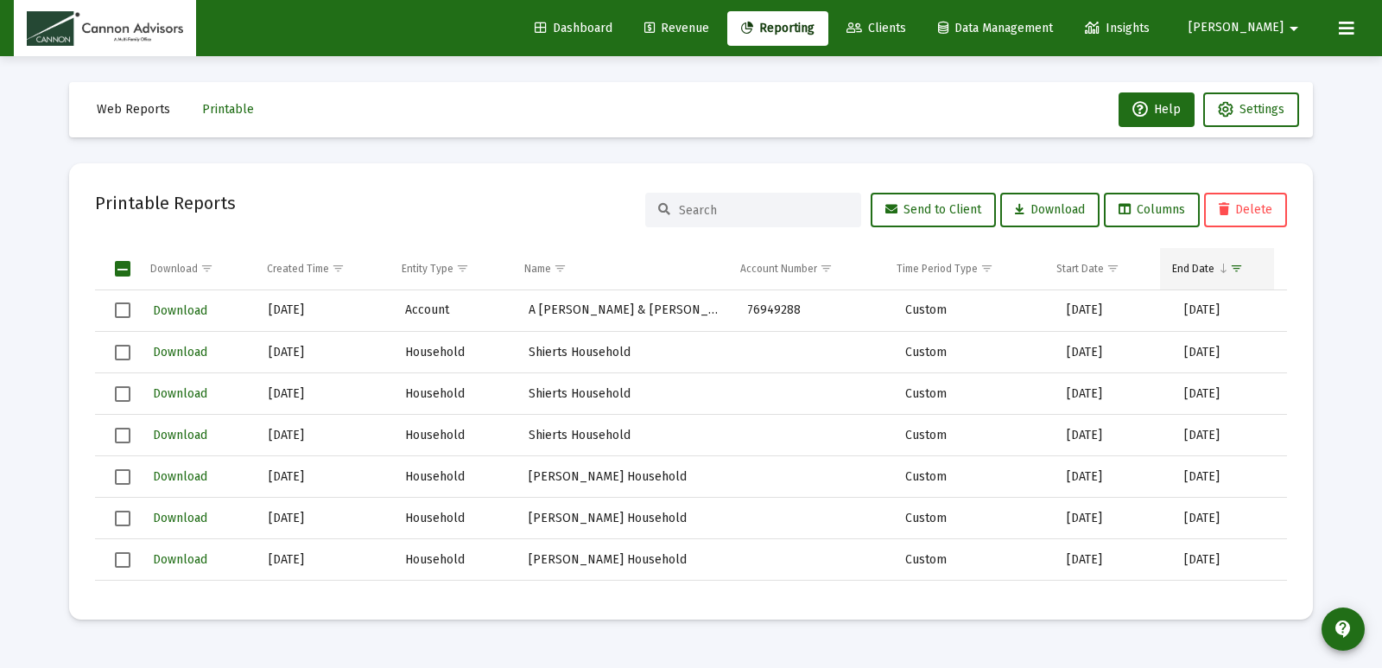
click at [1230, 269] on span "Show filter options for column 'End Date'" at bounding box center [1236, 268] width 13 height 13
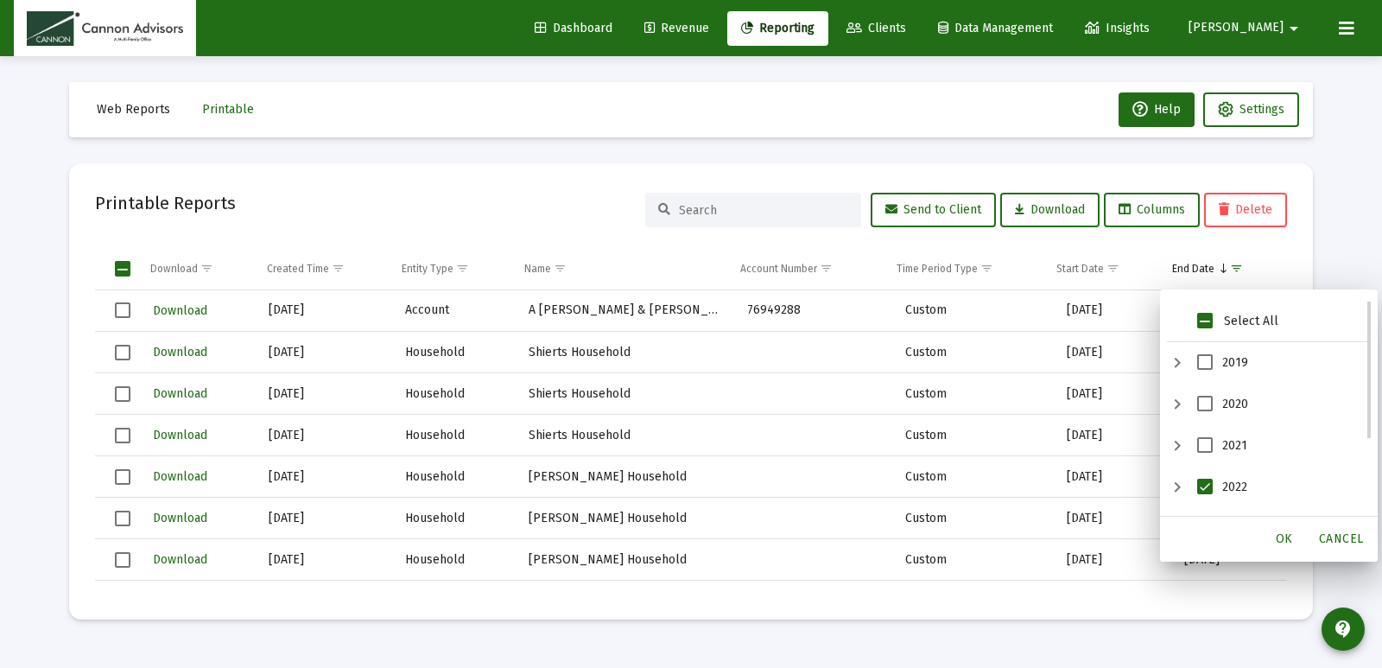
click at [1203, 450] on span "2021" at bounding box center [1205, 445] width 16 height 16
click at [1286, 529] on div "OK" at bounding box center [1284, 538] width 55 height 31
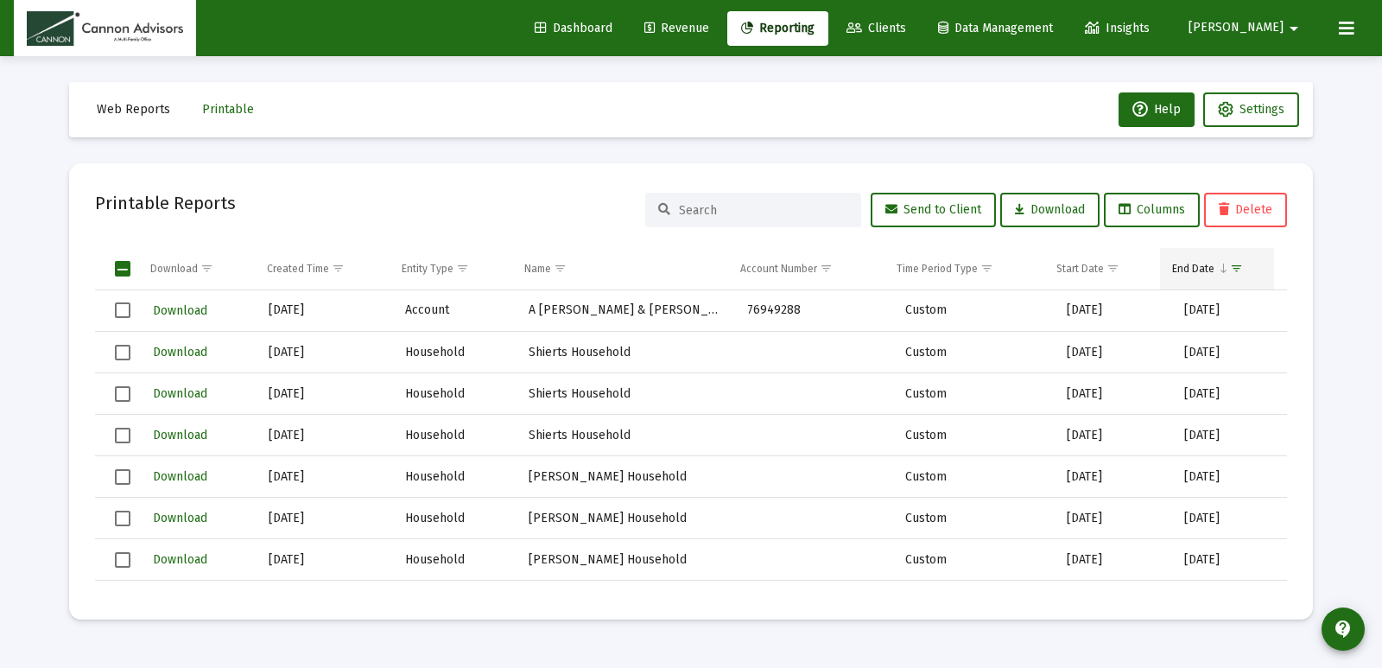
click at [1218, 259] on td "End Date" at bounding box center [1217, 268] width 114 height 41
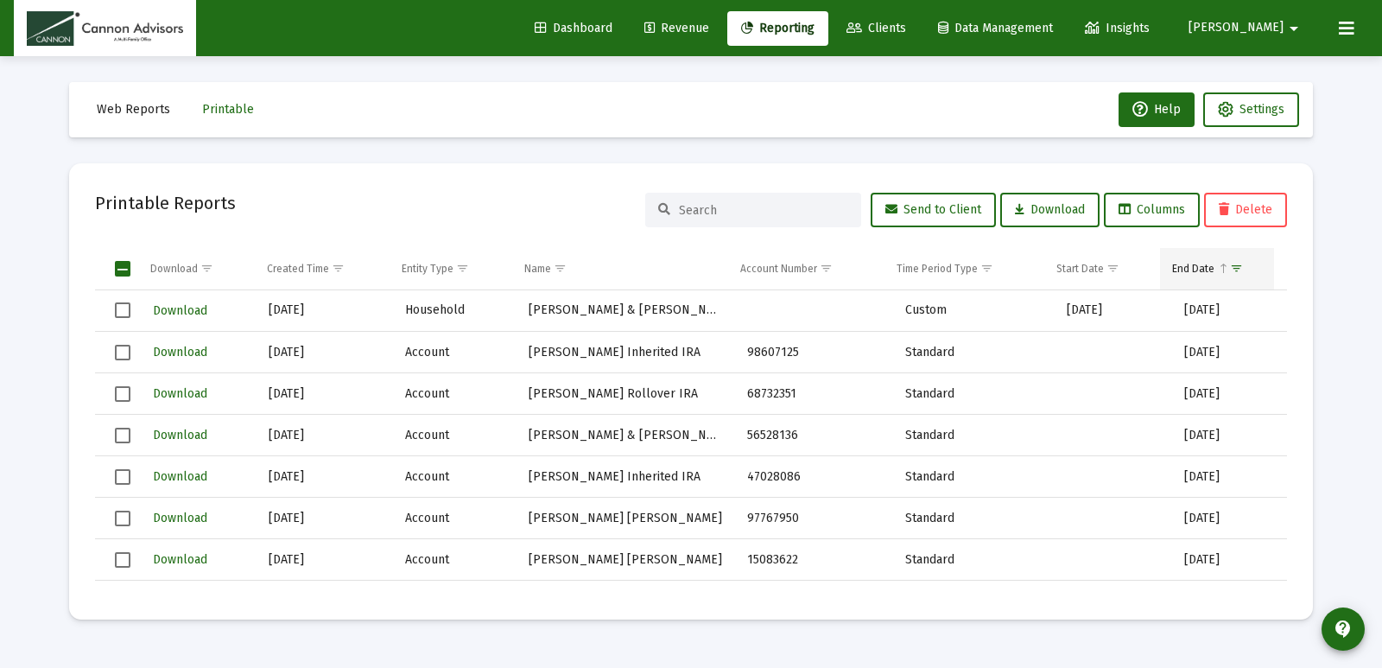
click at [1239, 269] on span "Show filter options for column 'End Date'" at bounding box center [1236, 268] width 13 height 13
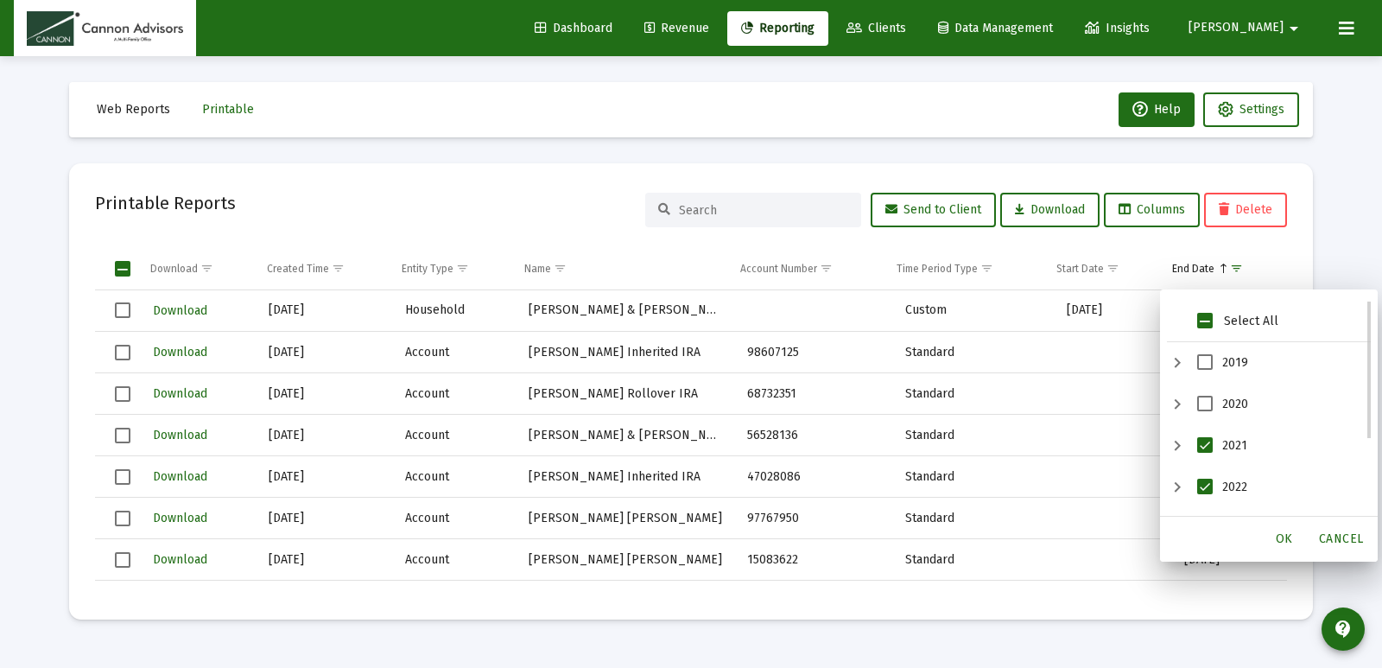
click at [1208, 491] on span "2022" at bounding box center [1205, 486] width 16 height 16
click at [1286, 538] on span "OK" at bounding box center [1284, 538] width 17 height 15
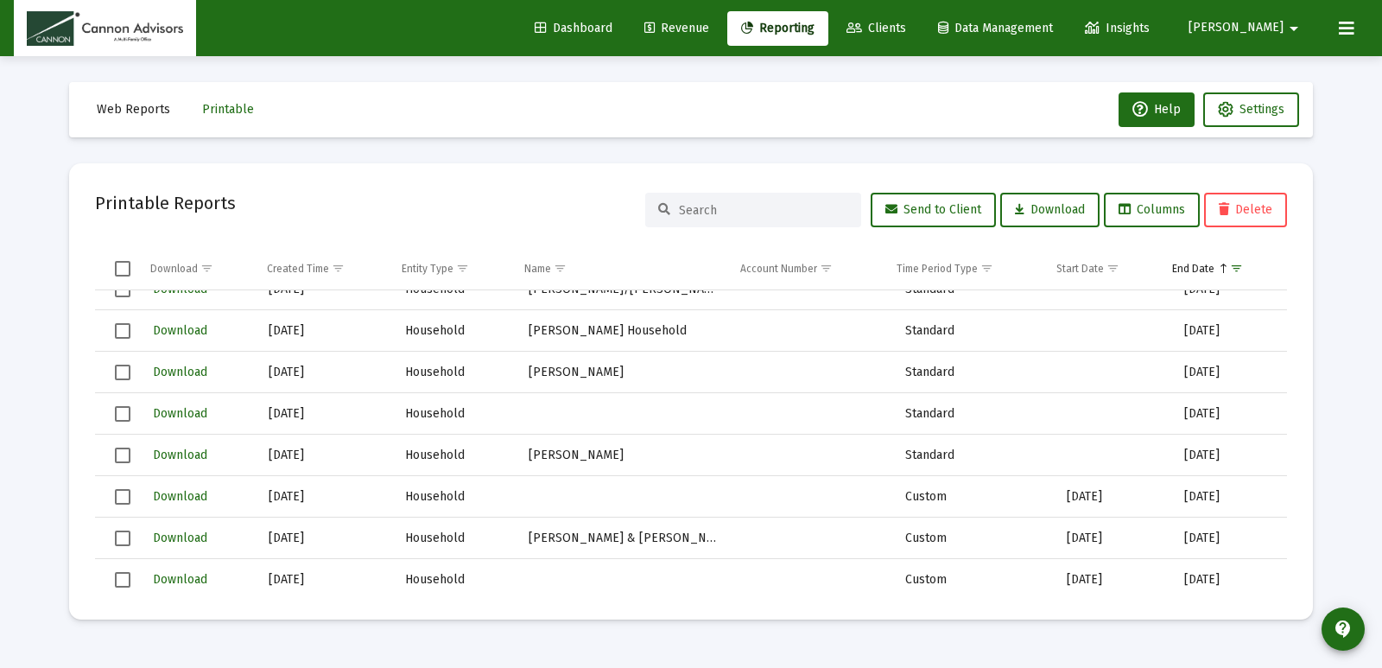
scroll to position [26404, 0]
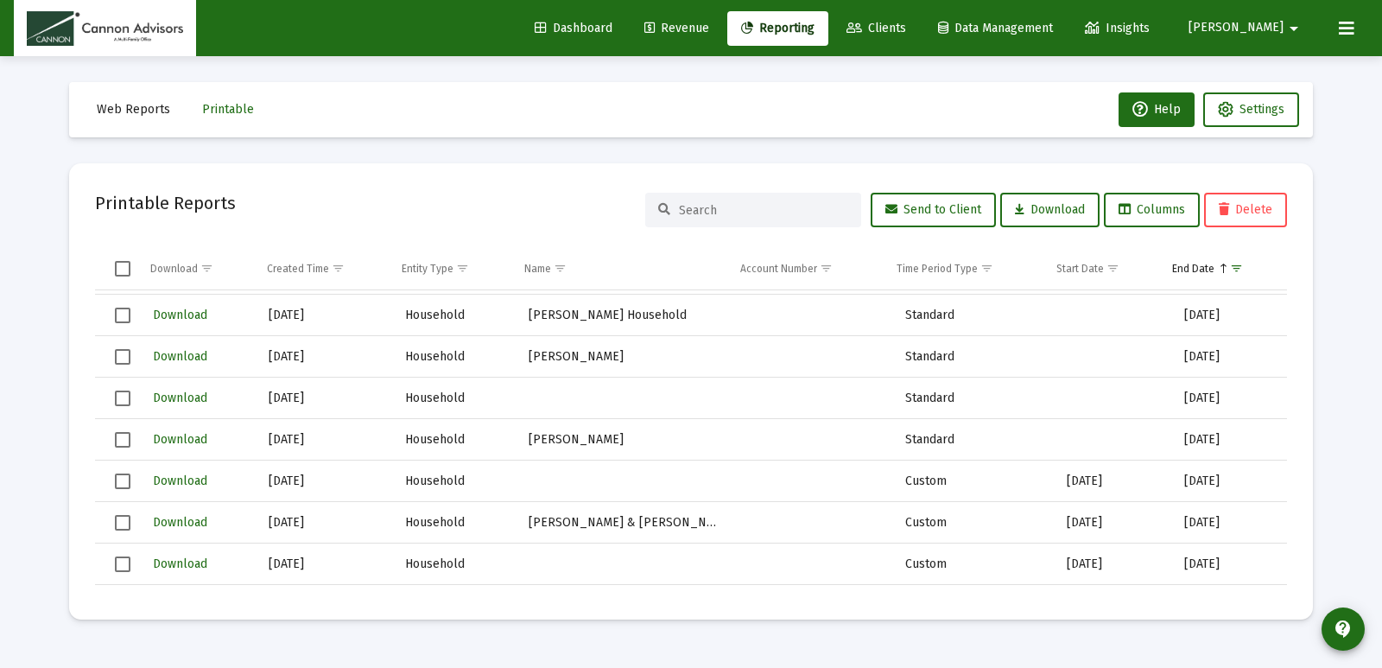
click at [116, 440] on span "Select row" at bounding box center [123, 440] width 16 height 16
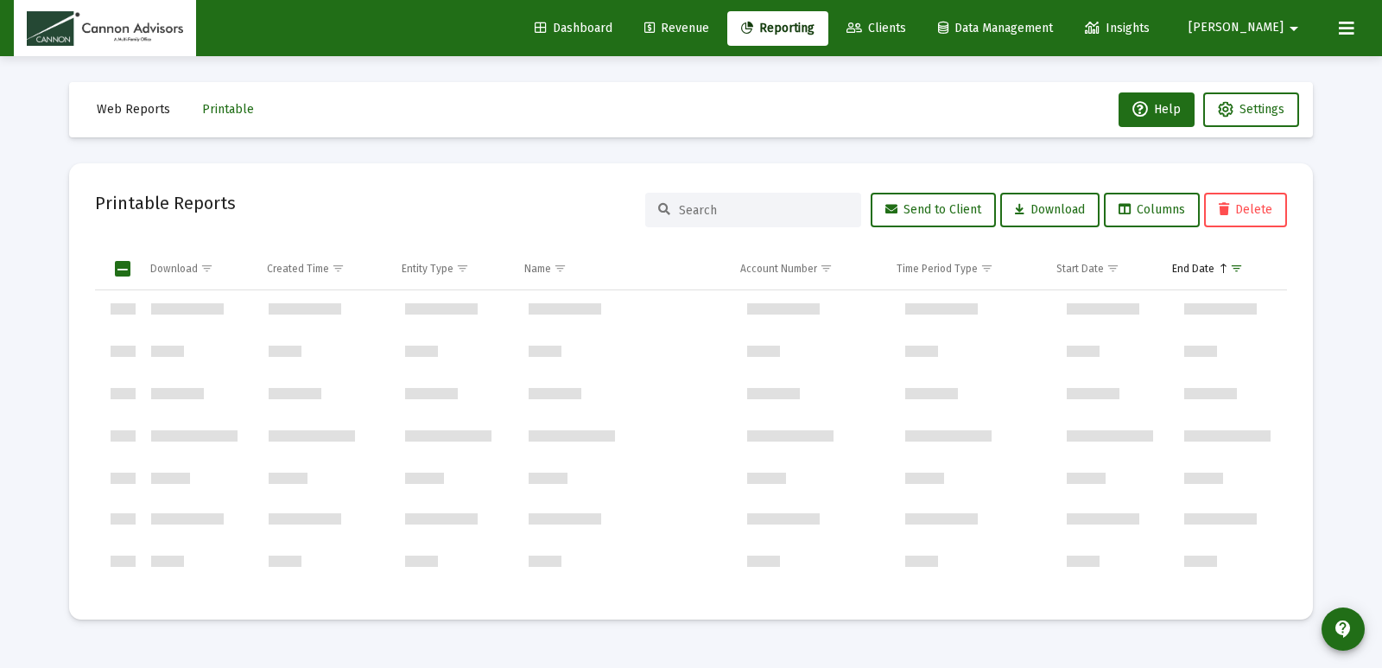
scroll to position [0, 0]
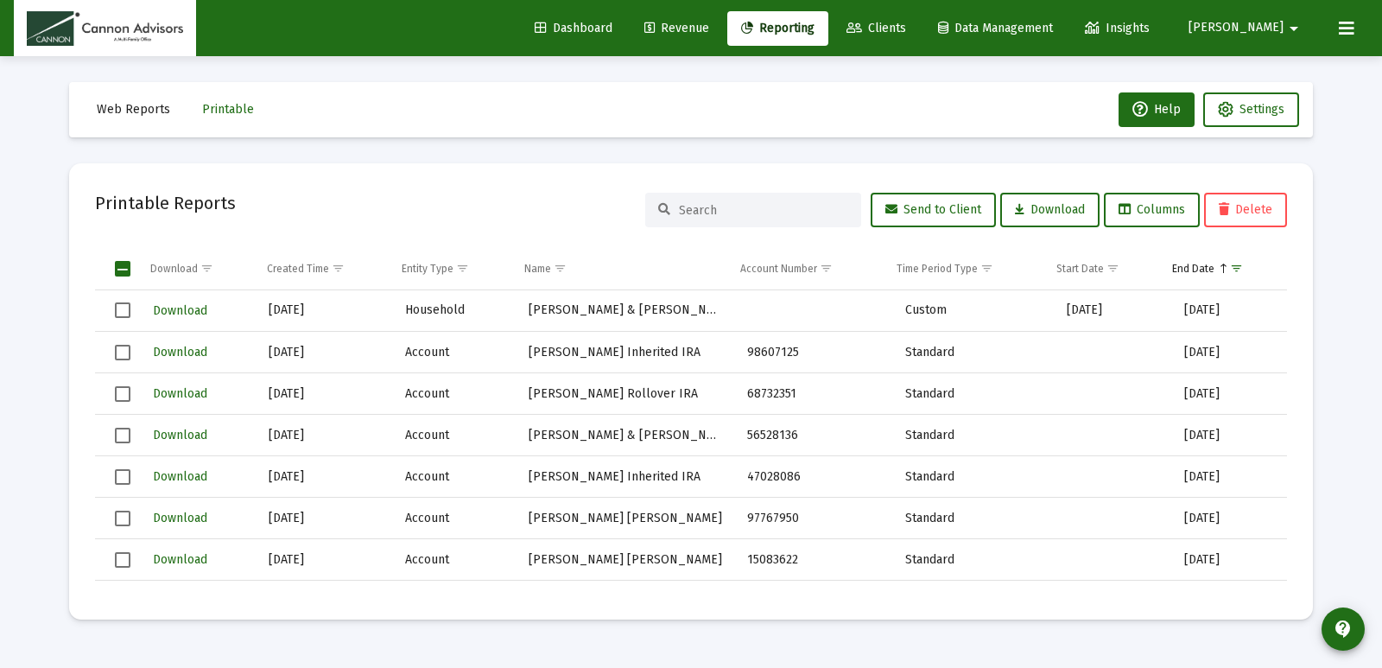
click at [122, 312] on span "Select row" at bounding box center [123, 310] width 16 height 16
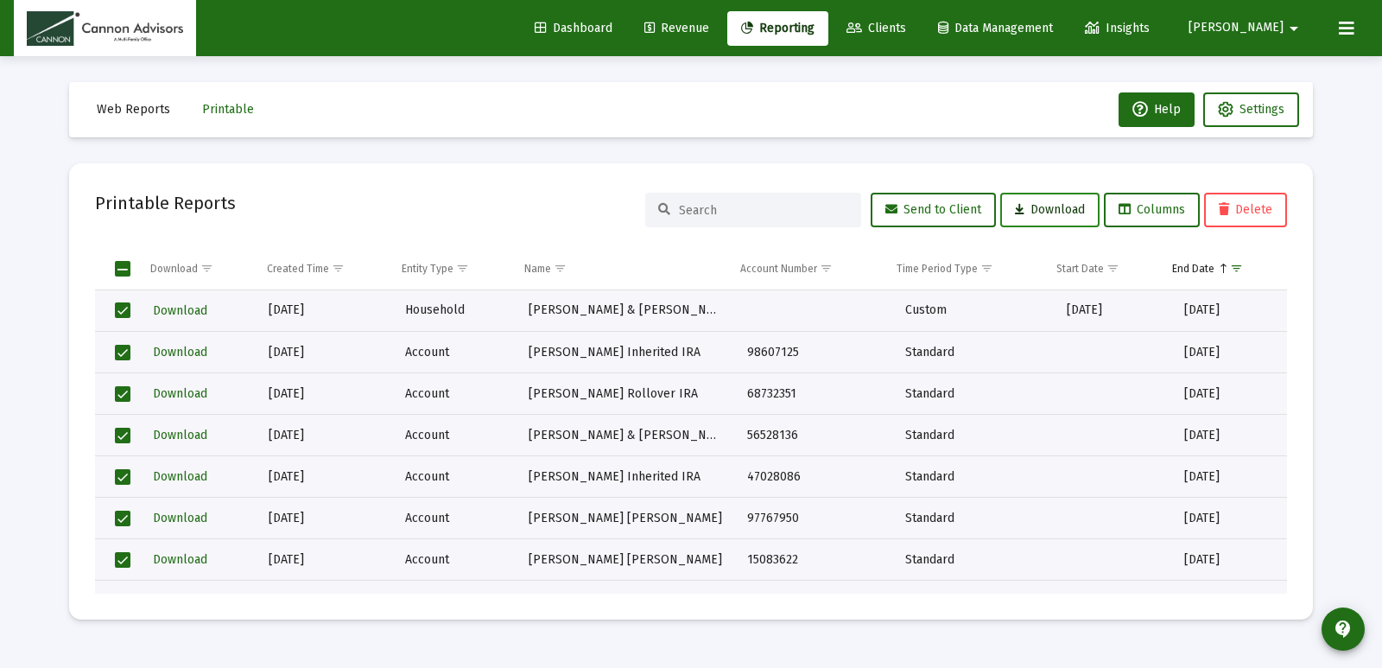
click at [1040, 212] on span "Download" at bounding box center [1050, 209] width 70 height 15
click at [1274, 29] on span "[PERSON_NAME]" at bounding box center [1235, 28] width 95 height 15
click at [1268, 111] on button "Logout" at bounding box center [1284, 114] width 103 height 41
